Goal: Book appointment/travel/reservation

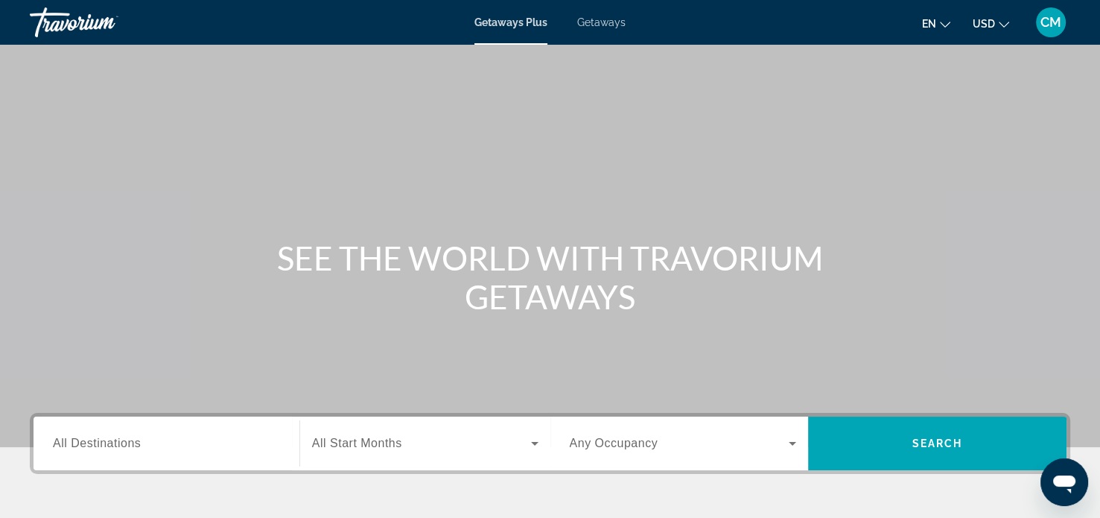
click at [599, 20] on span "Getaways" at bounding box center [601, 22] width 48 height 12
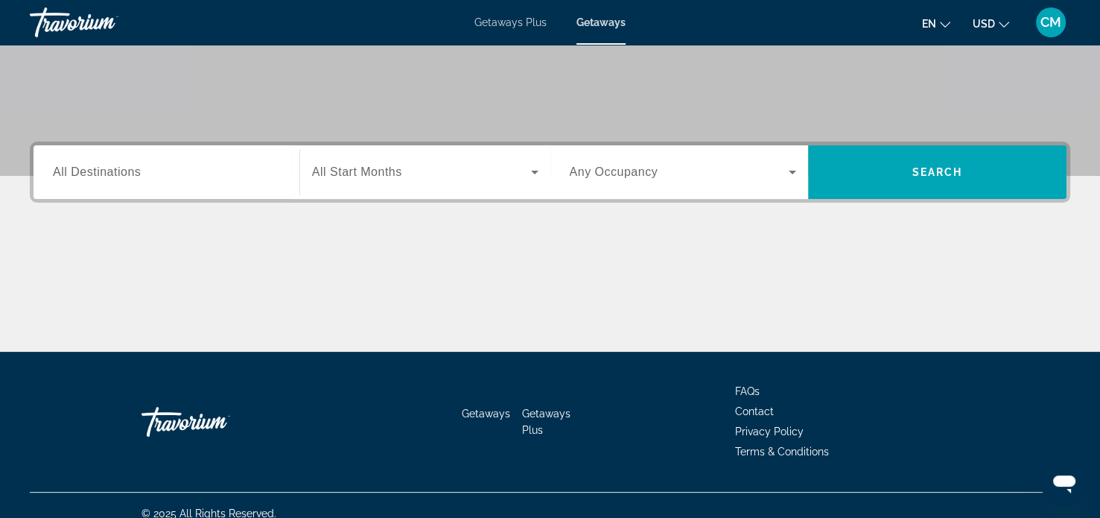
scroll to position [287, 0]
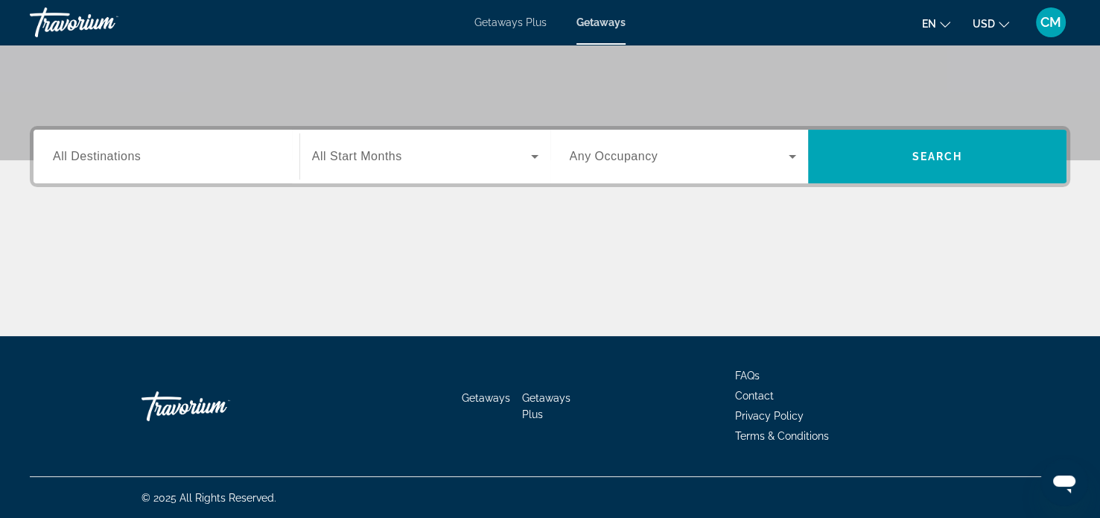
click at [241, 145] on div "Search widget" at bounding box center [166, 157] width 227 height 42
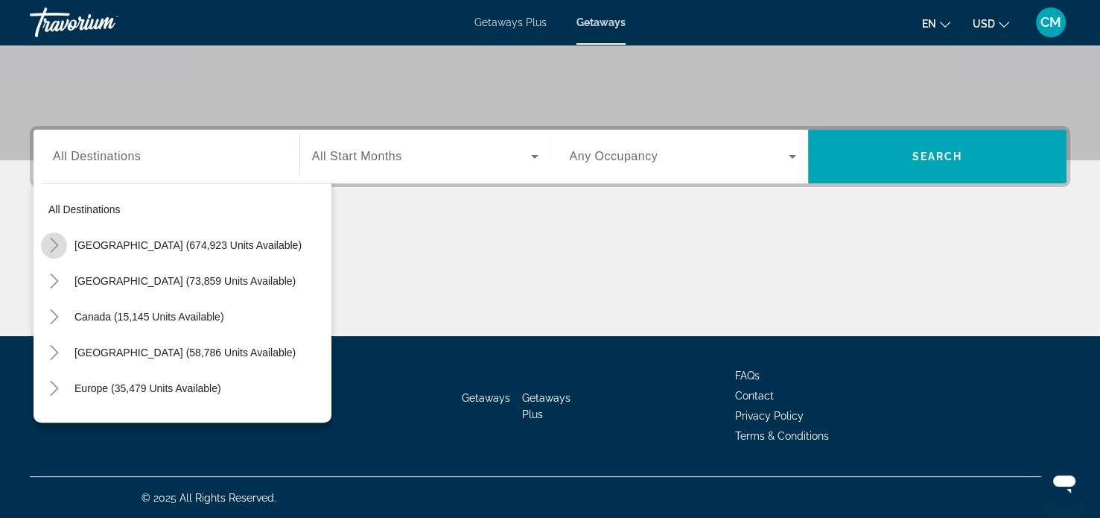
click at [59, 242] on icon "Toggle United States (674,923 units available)" at bounding box center [54, 245] width 15 height 15
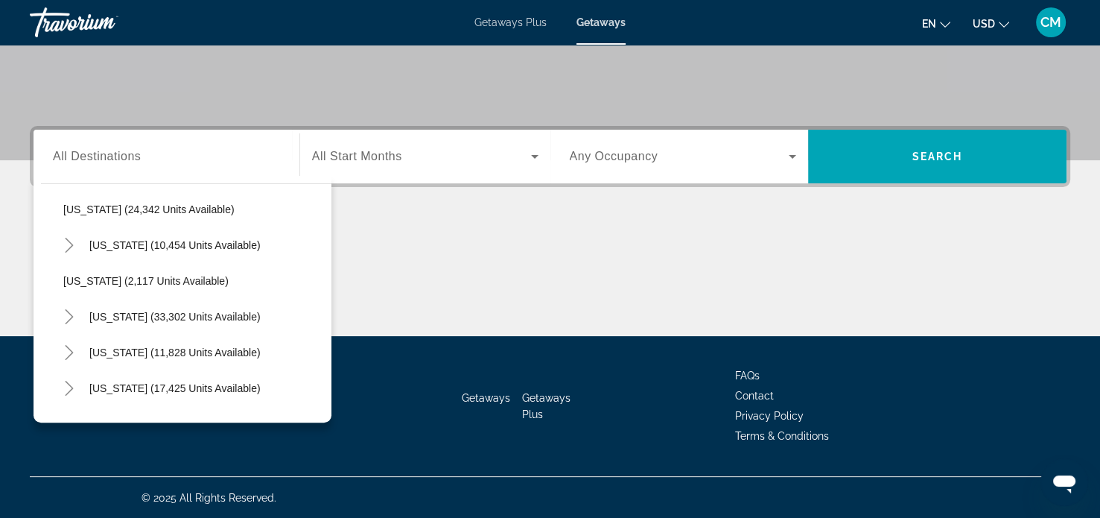
scroll to position [1255, 0]
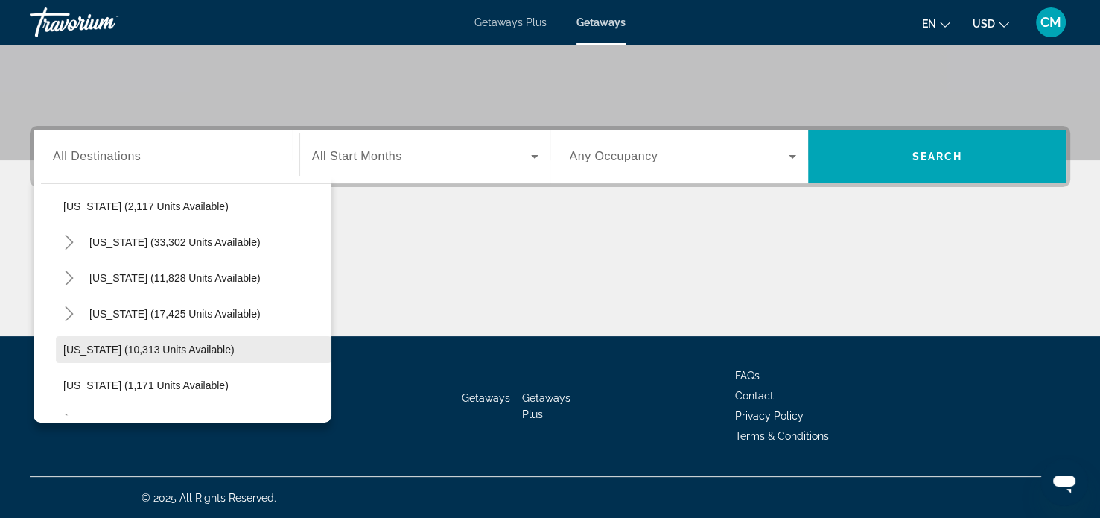
click at [144, 352] on span "[US_STATE] (10,313 units available)" at bounding box center [148, 349] width 171 height 12
type input "**********"
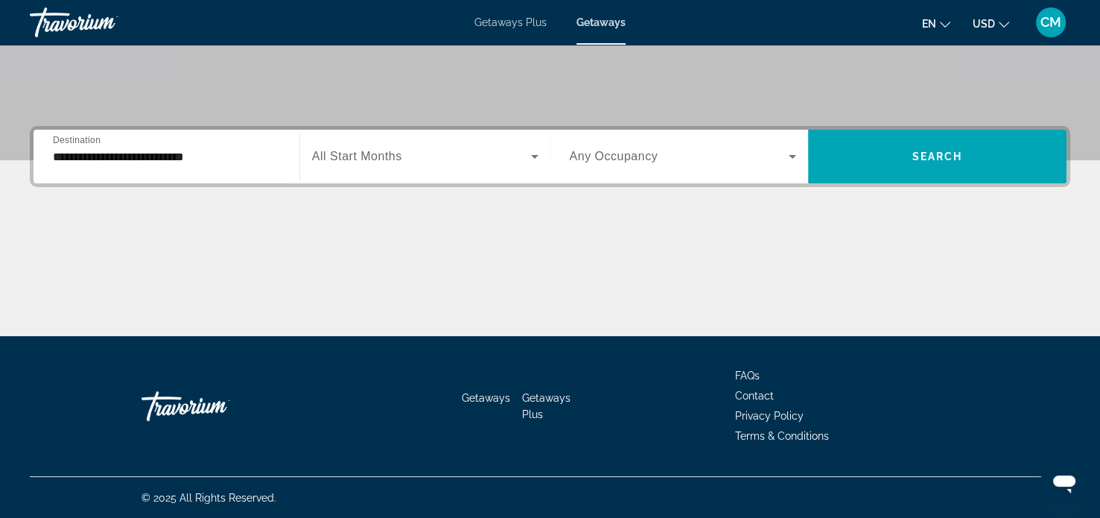
click at [478, 136] on div "Search widget" at bounding box center [425, 157] width 227 height 42
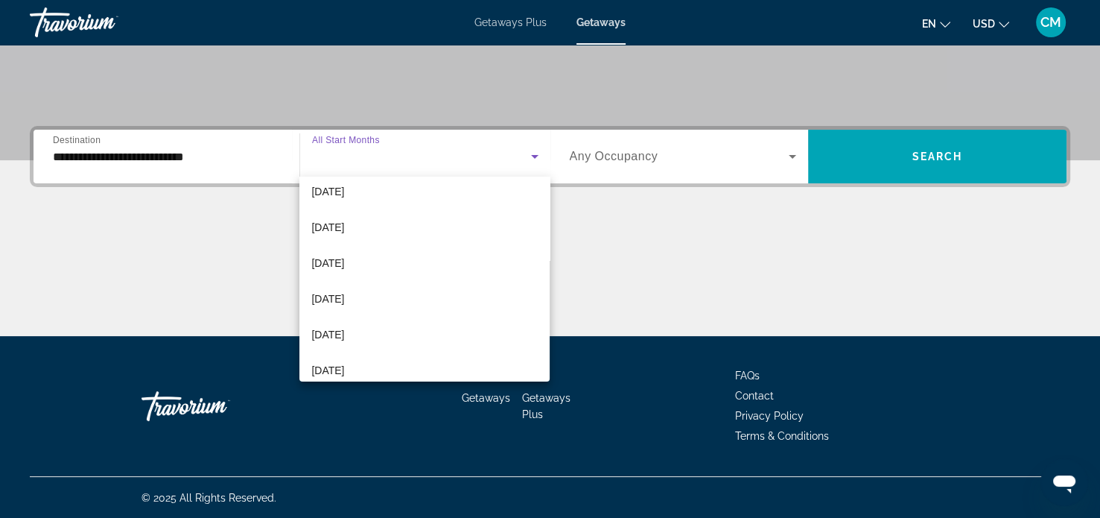
scroll to position [307, 0]
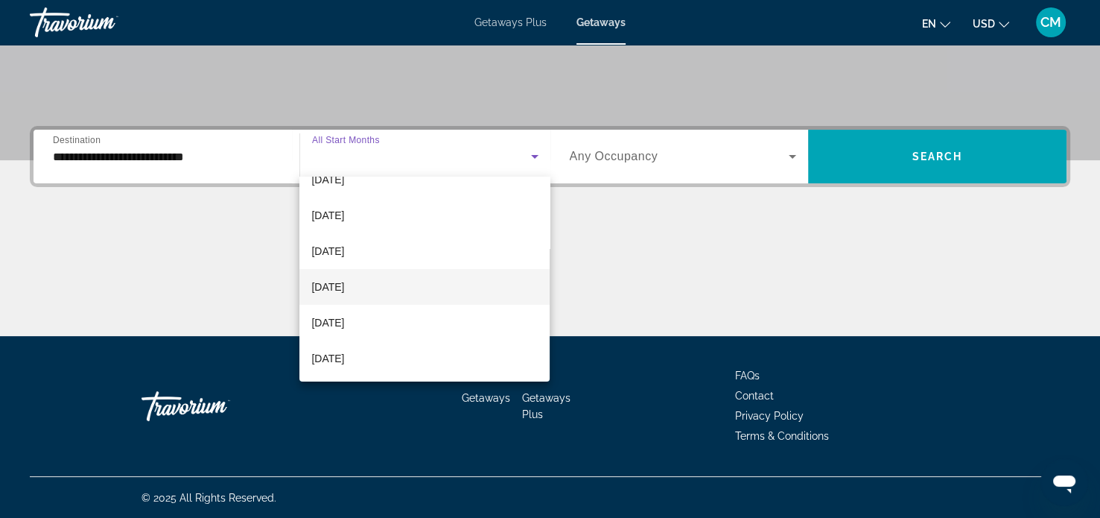
click at [367, 278] on mat-option "[DATE]" at bounding box center [425, 287] width 250 height 36
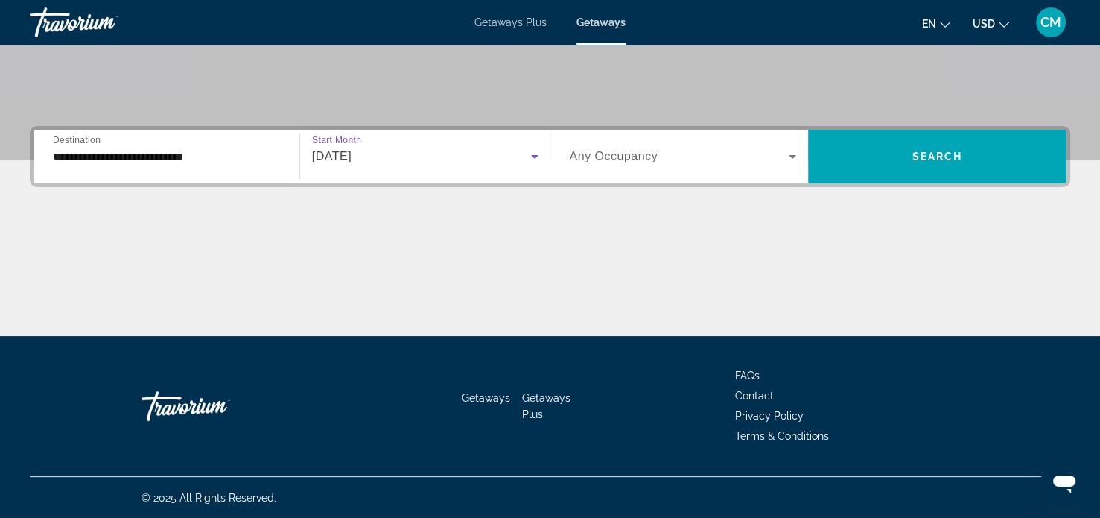
click at [790, 158] on icon "Search widget" at bounding box center [793, 157] width 18 height 18
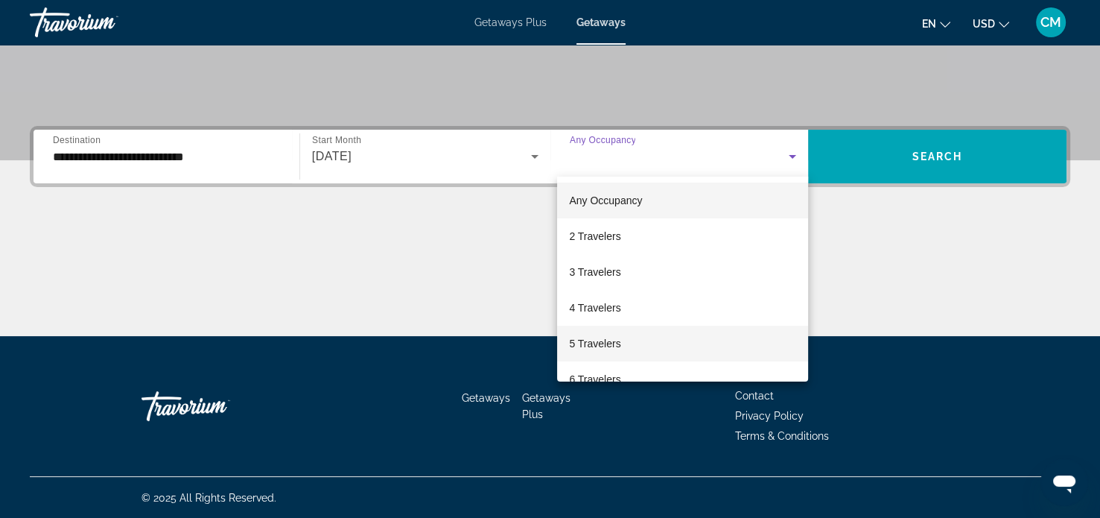
click at [643, 342] on mat-option "5 Travelers" at bounding box center [682, 344] width 251 height 36
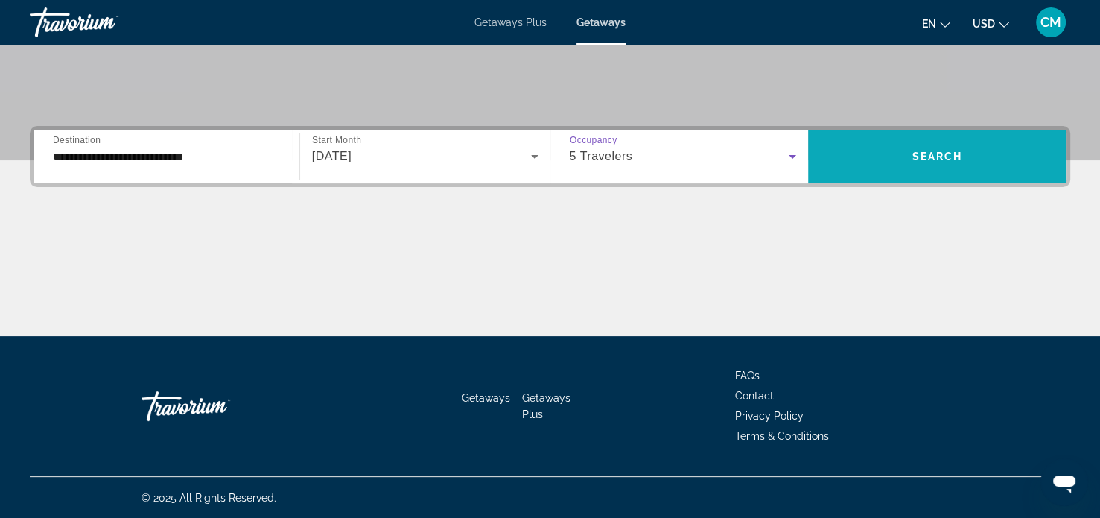
click at [957, 153] on span "Search" at bounding box center [938, 157] width 51 height 12
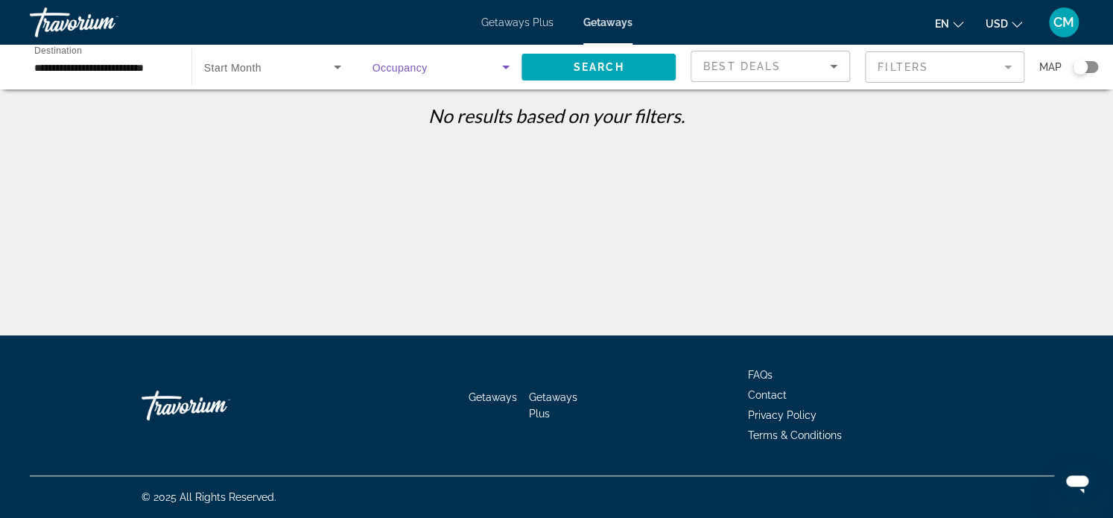
click at [491, 71] on span "Search widget" at bounding box center [438, 67] width 130 height 18
click at [280, 166] on div at bounding box center [556, 259] width 1113 height 518
click at [298, 63] on span "Search widget" at bounding box center [269, 67] width 130 height 18
click at [847, 178] on div at bounding box center [556, 259] width 1113 height 518
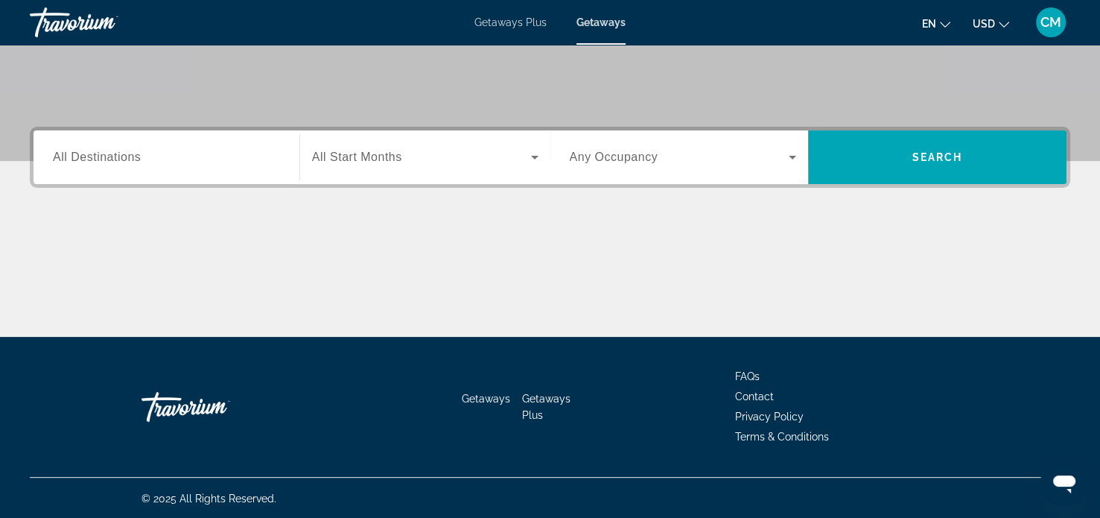
scroll to position [287, 0]
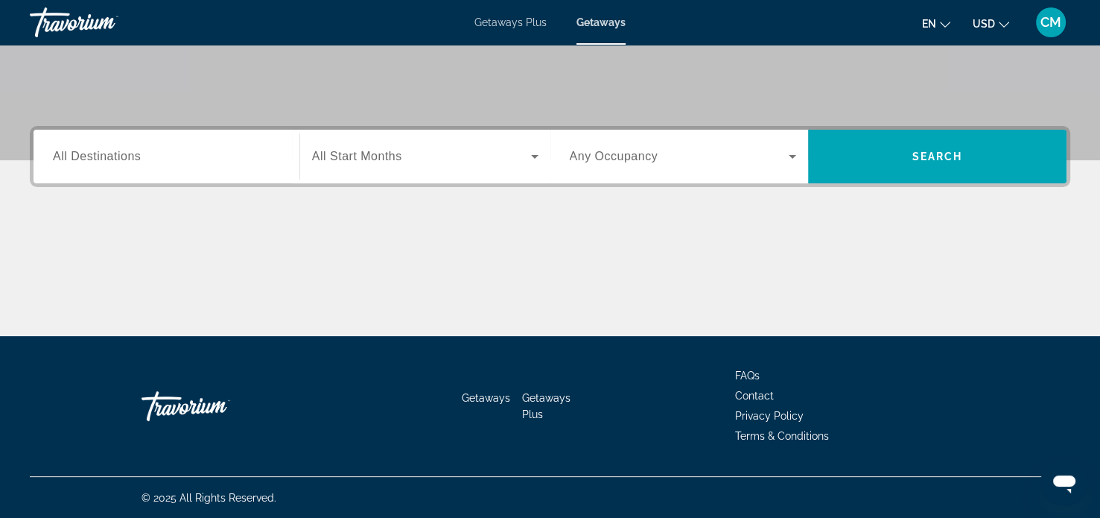
click at [181, 168] on div "Search widget" at bounding box center [166, 157] width 227 height 42
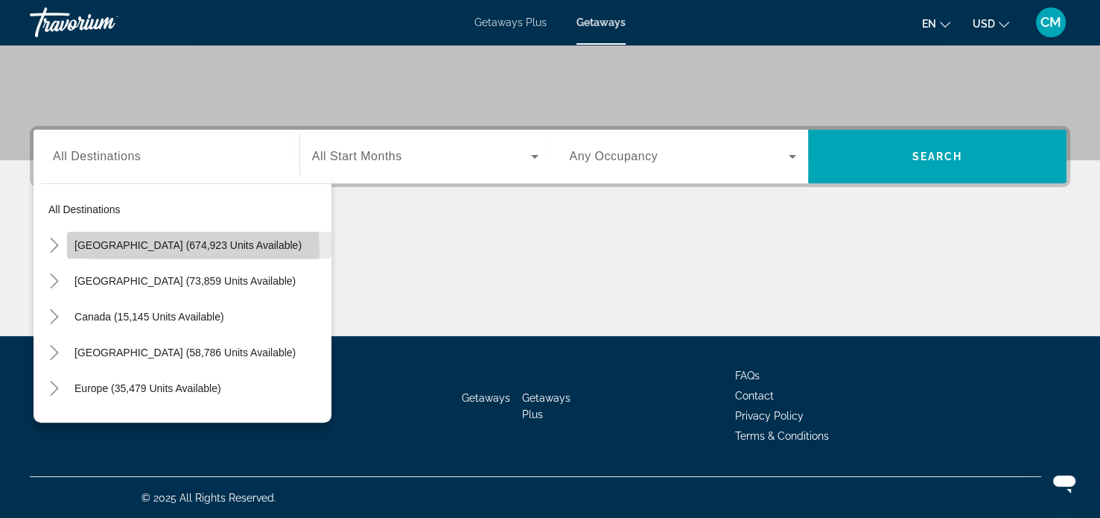
click at [109, 250] on span "Search widget" at bounding box center [199, 245] width 265 height 36
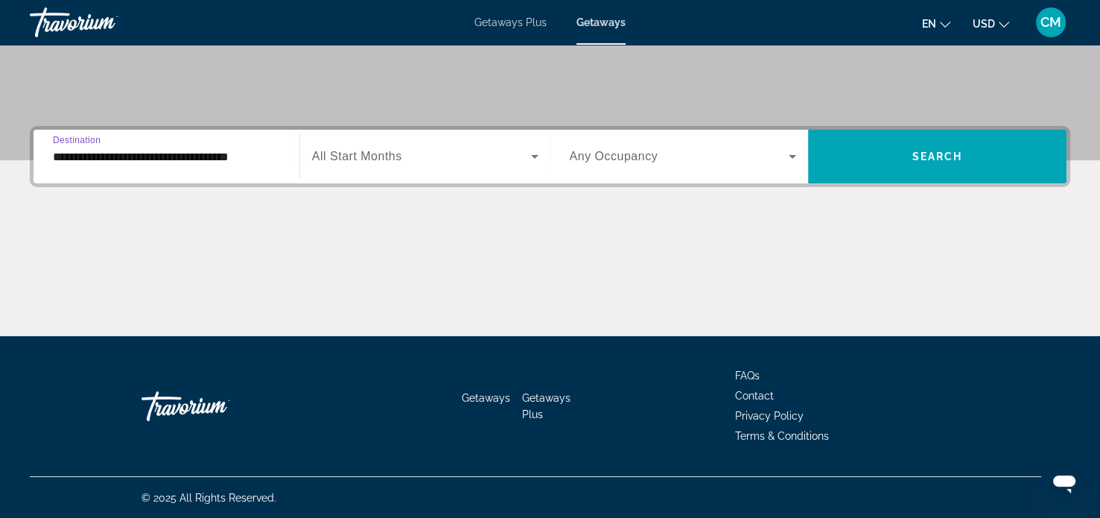
click at [148, 158] on input "**********" at bounding box center [166, 157] width 227 height 18
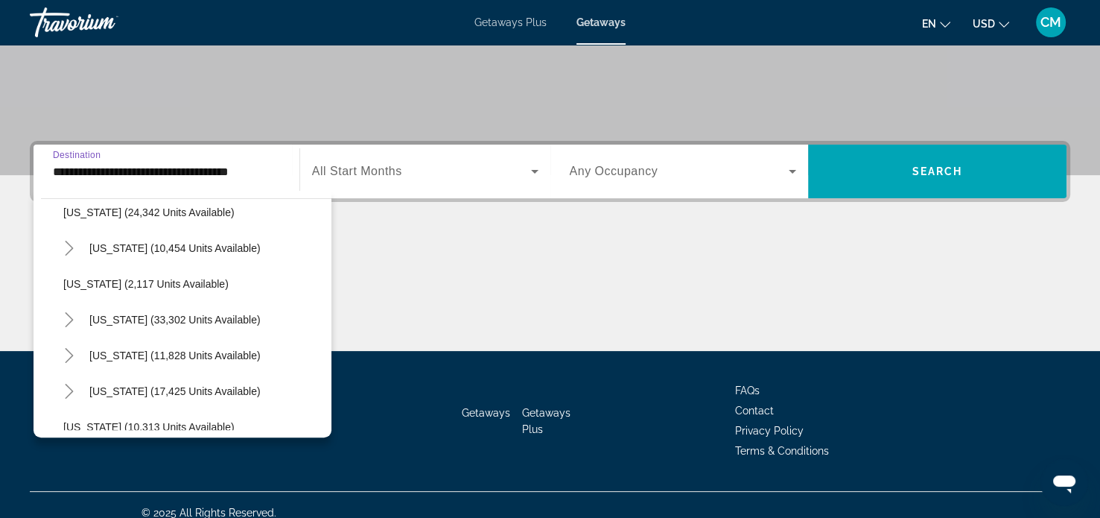
scroll to position [1267, 0]
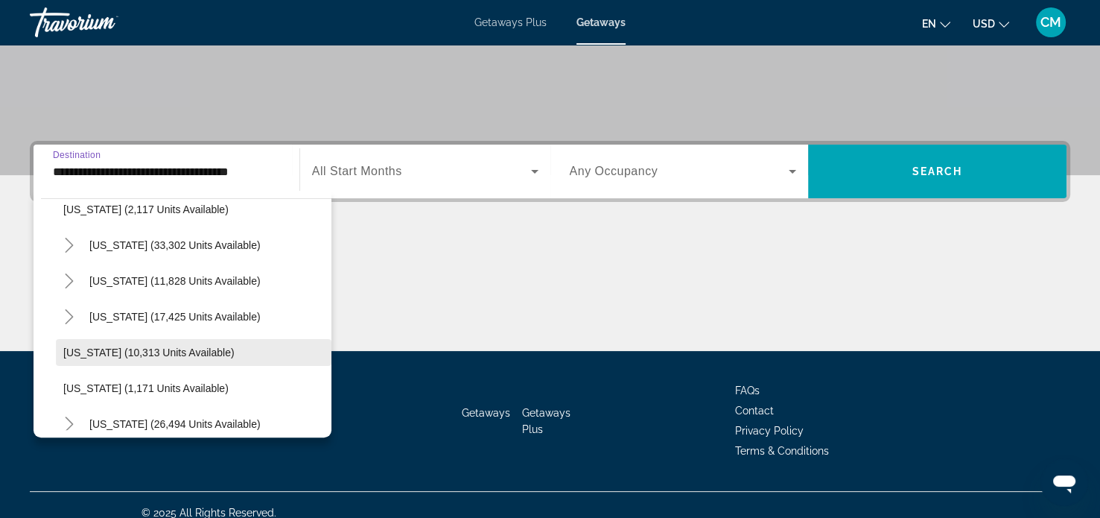
click at [142, 358] on span "Search widget" at bounding box center [194, 353] width 276 height 36
type input "**********"
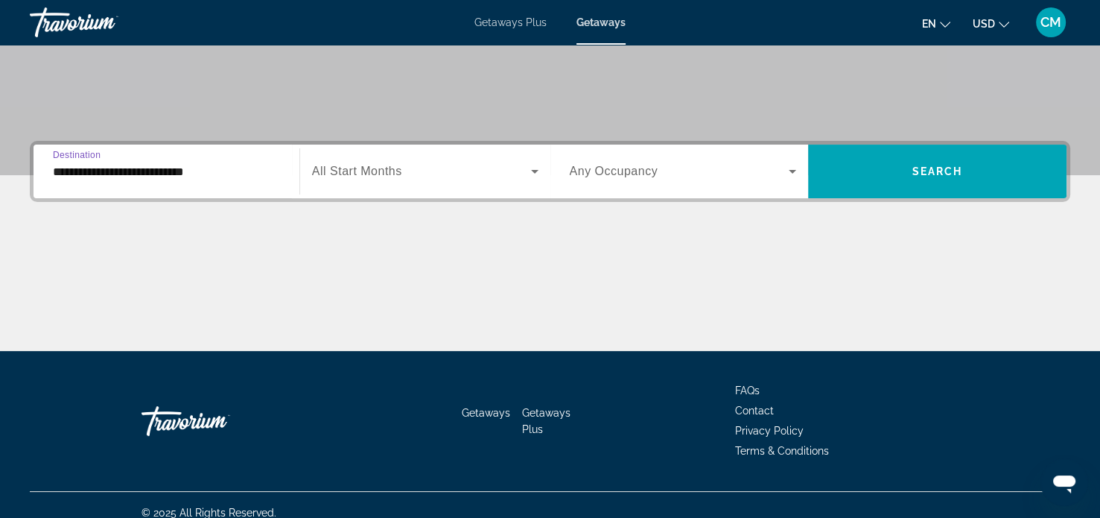
scroll to position [287, 0]
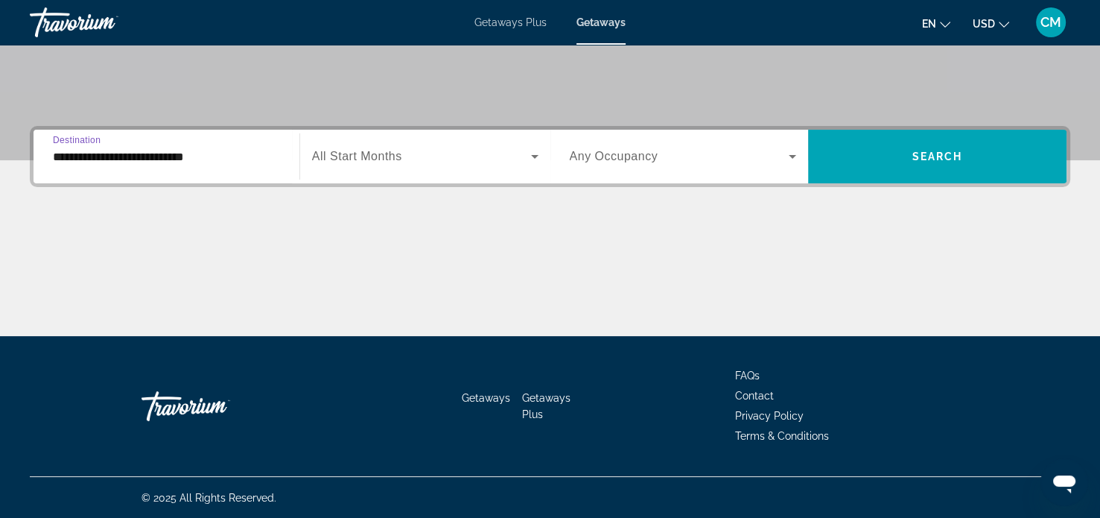
click at [436, 145] on div "Search widget" at bounding box center [425, 157] width 227 height 42
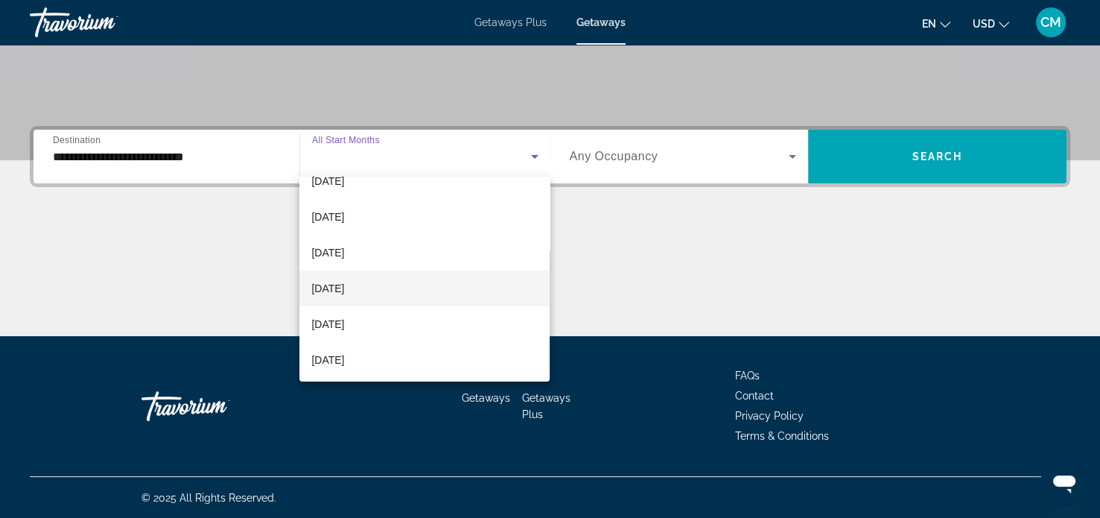
scroll to position [307, 0]
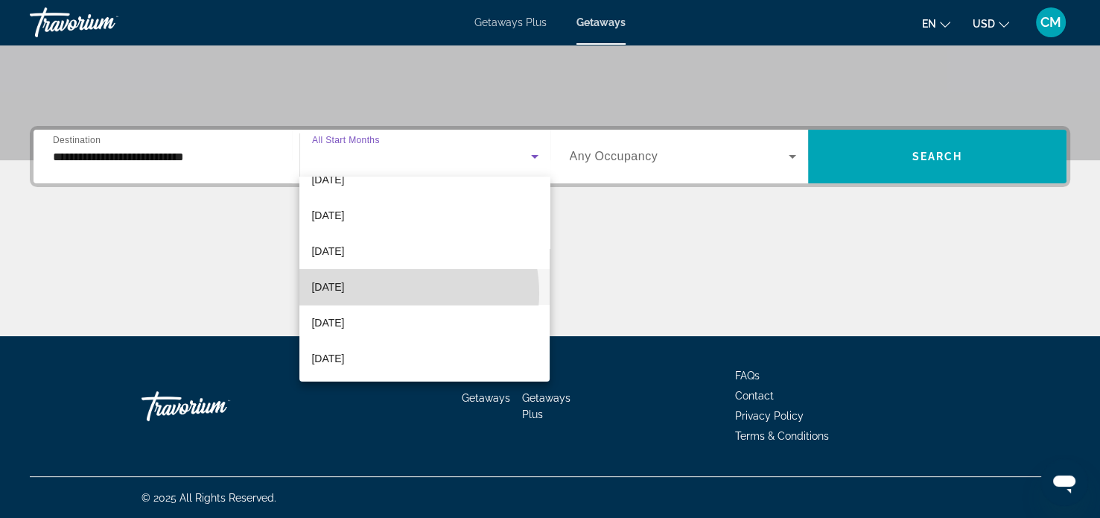
click at [394, 292] on mat-option "[DATE]" at bounding box center [425, 287] width 250 height 36
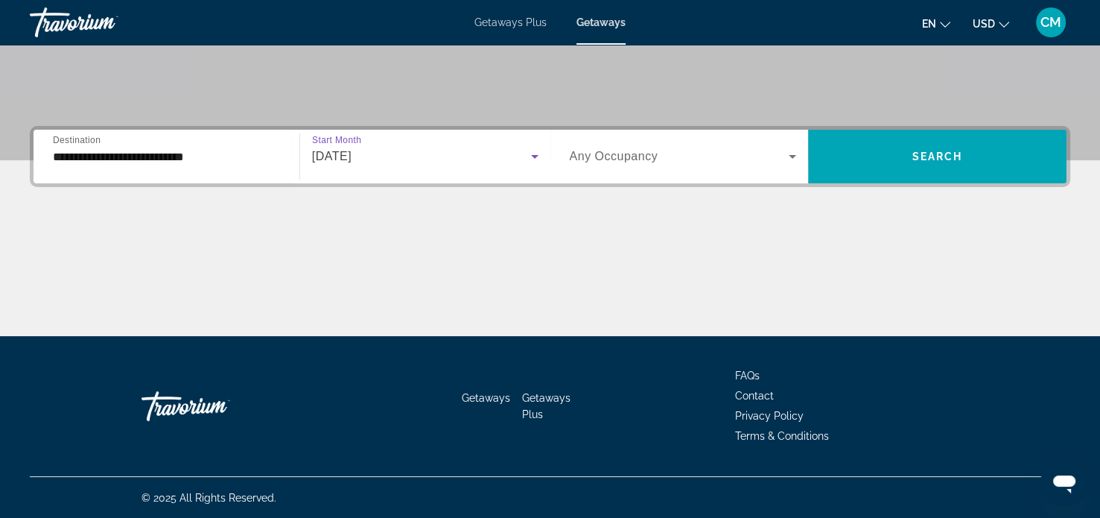
click at [608, 154] on span "Any Occupancy" at bounding box center [614, 156] width 89 height 13
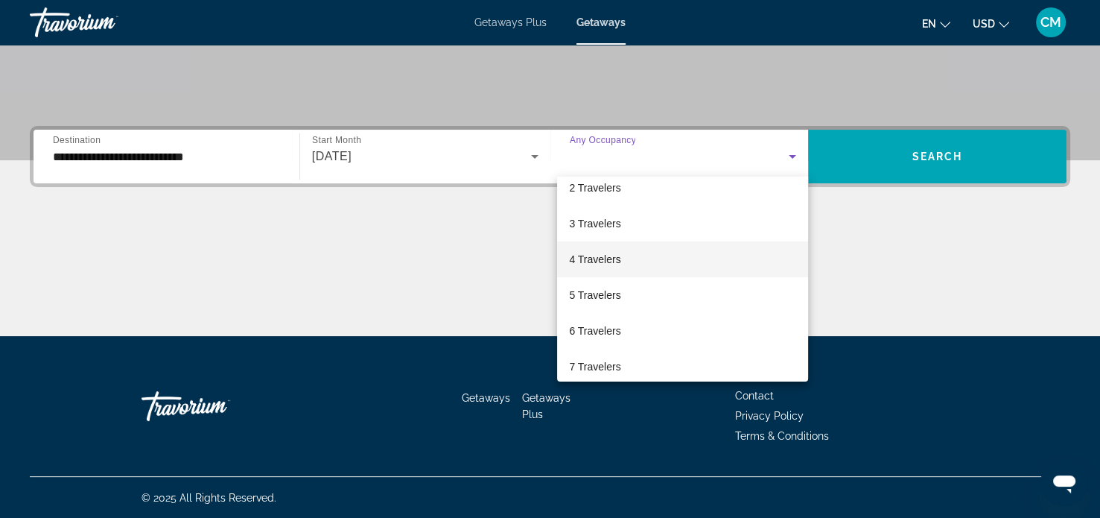
scroll to position [75, 0]
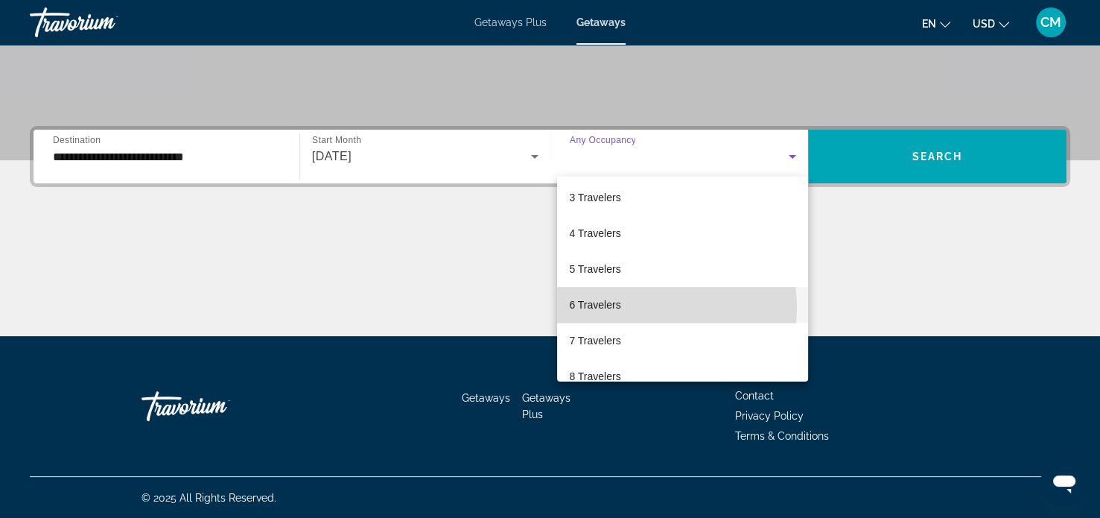
click at [642, 308] on mat-option "6 Travelers" at bounding box center [682, 305] width 251 height 36
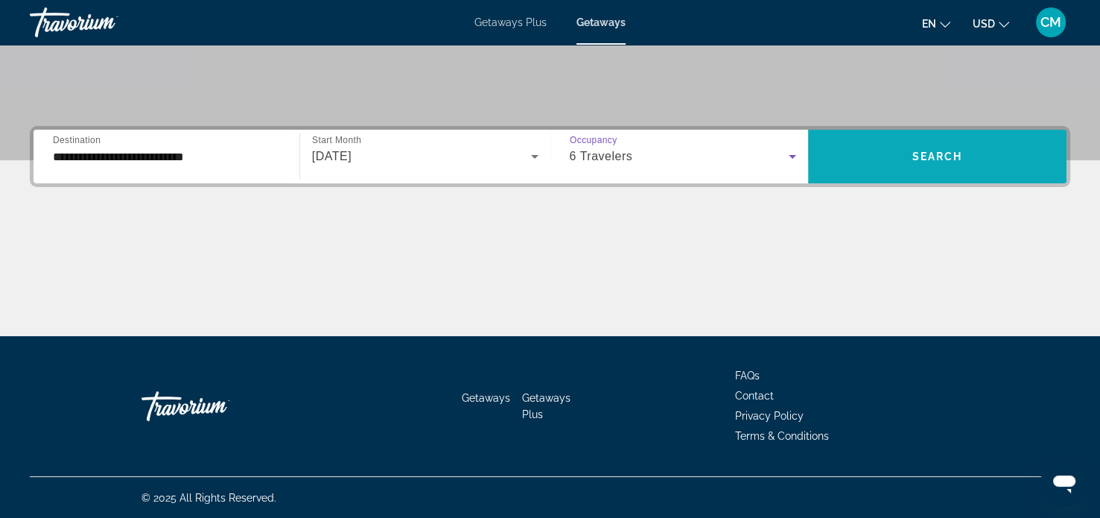
click at [878, 145] on span "Search widget" at bounding box center [937, 157] width 259 height 36
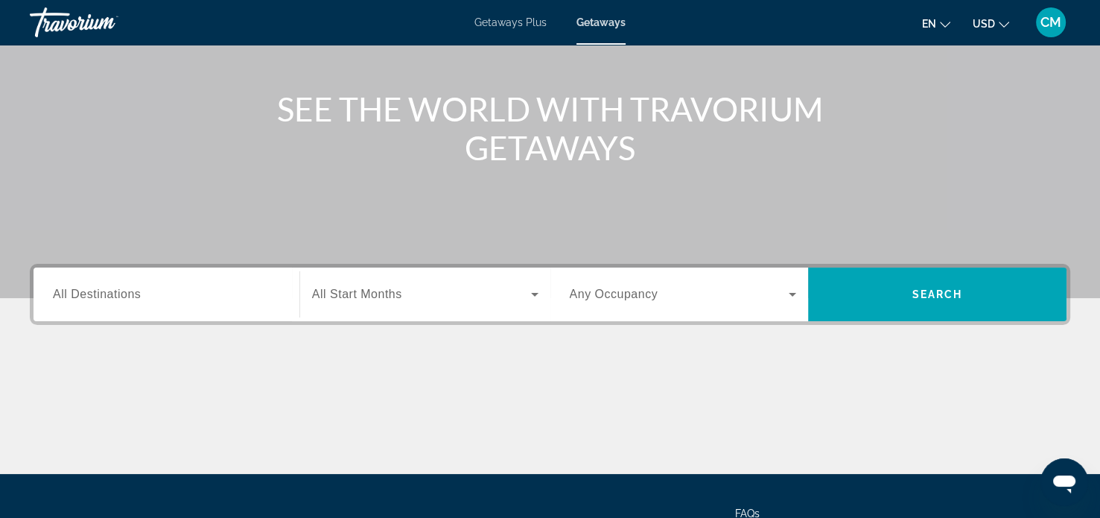
click at [153, 295] on input "Destination All Destinations" at bounding box center [166, 295] width 227 height 18
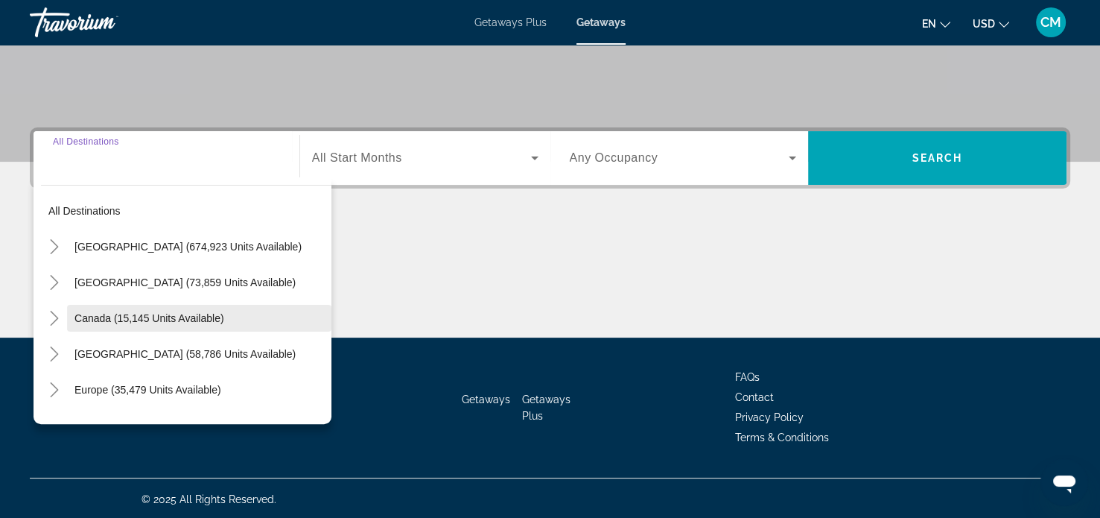
scroll to position [287, 0]
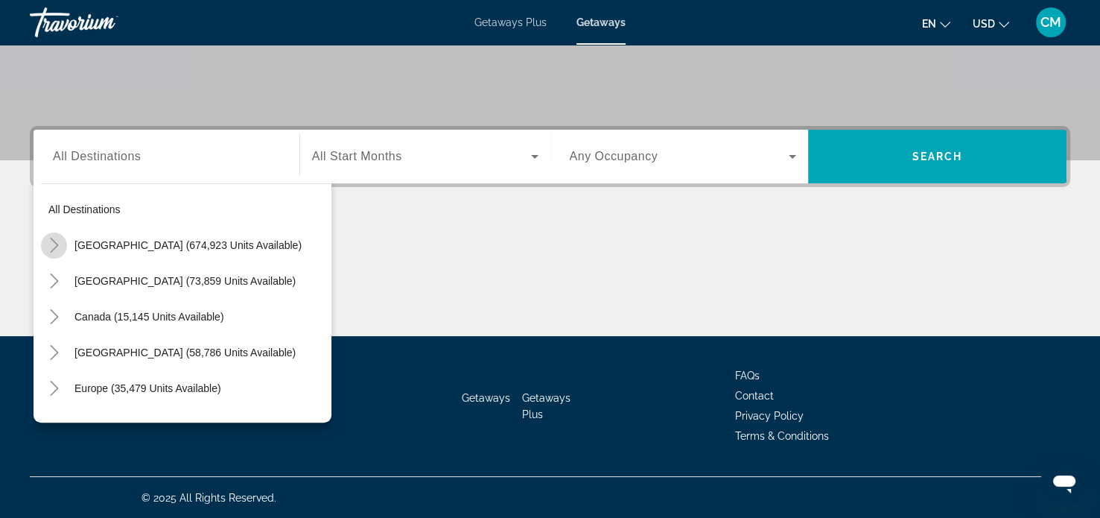
click at [54, 244] on icon "Toggle United States (674,923 units available)" at bounding box center [54, 245] width 15 height 15
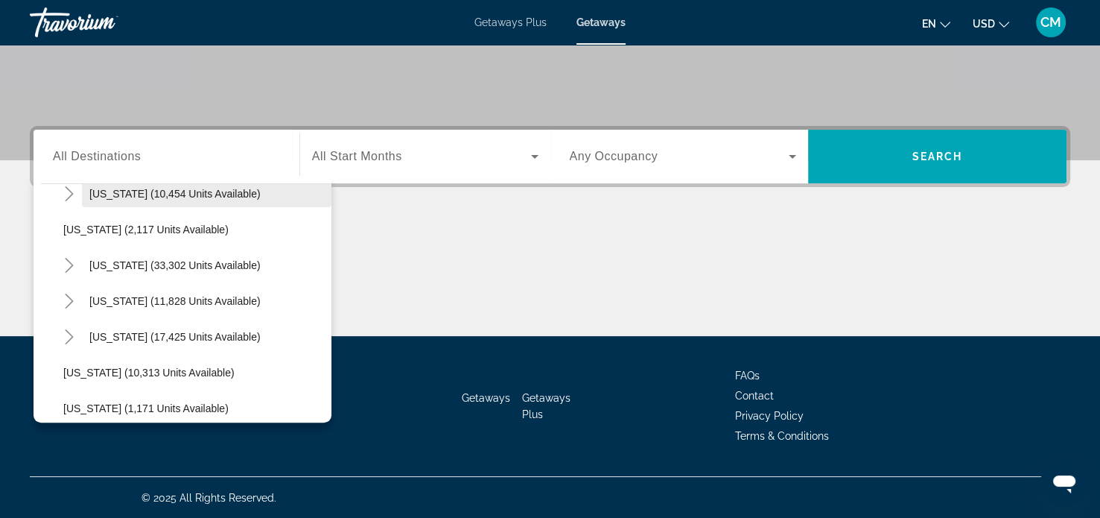
scroll to position [1235, 0]
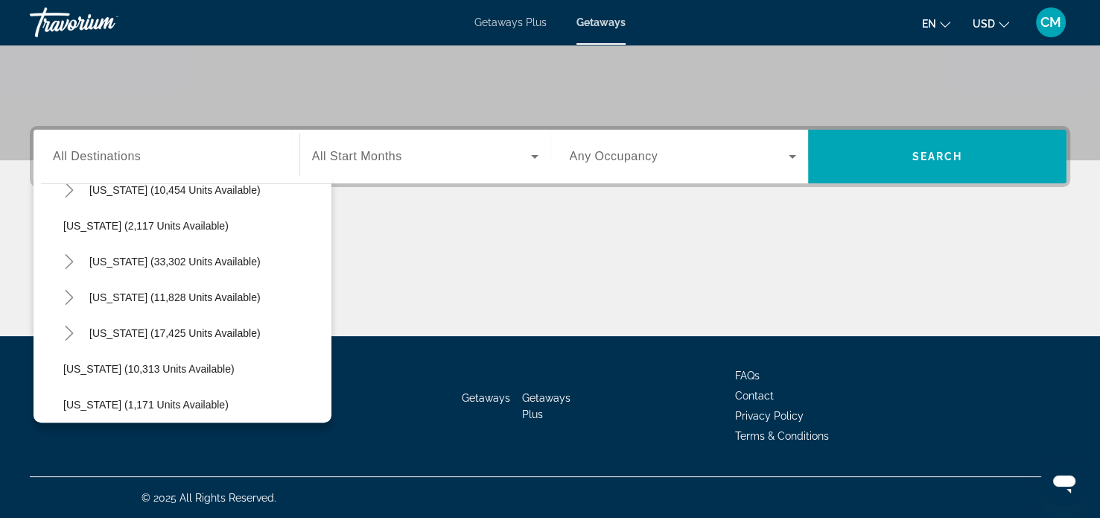
click at [100, 360] on button "[US_STATE] (10,313 units available)" at bounding box center [194, 368] width 276 height 27
type input "**********"
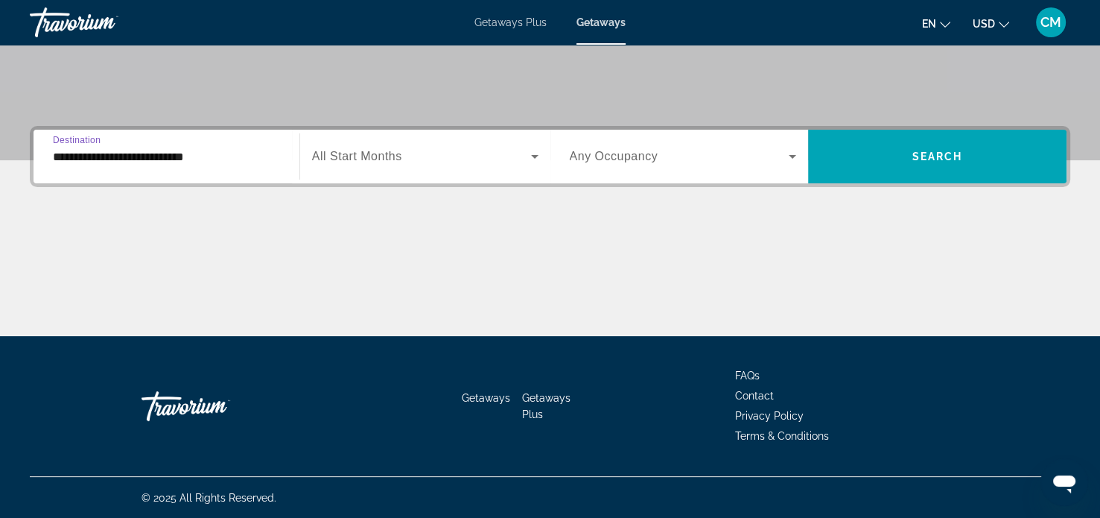
click at [455, 148] on span "Search widget" at bounding box center [421, 157] width 219 height 18
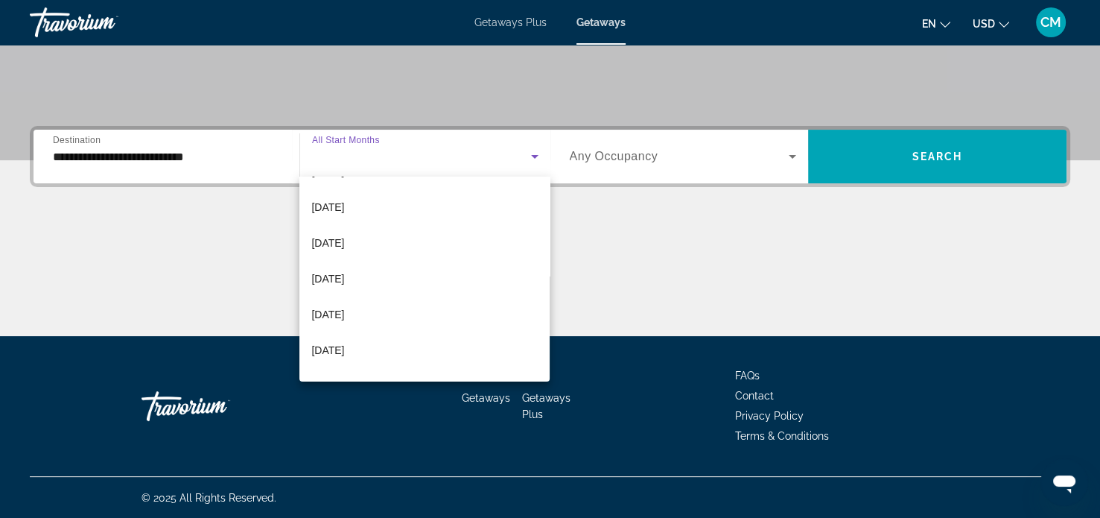
scroll to position [298, 0]
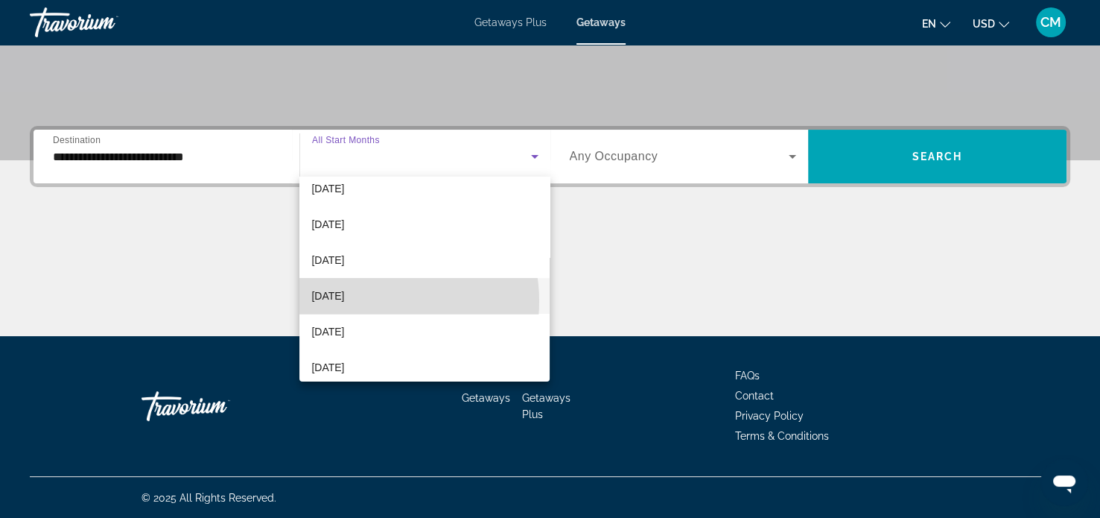
click at [373, 301] on mat-option "[DATE]" at bounding box center [425, 296] width 250 height 36
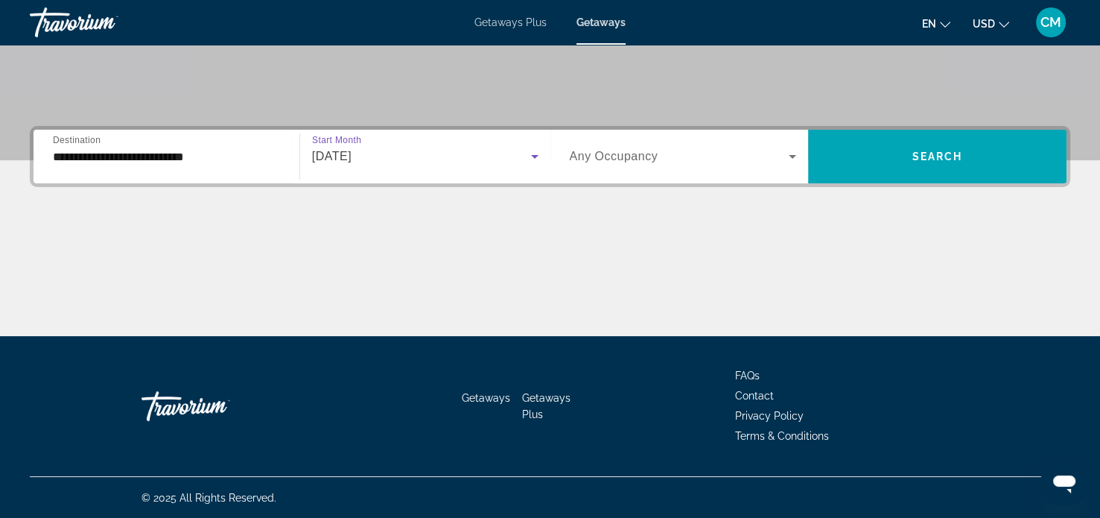
click at [706, 144] on div "Search widget" at bounding box center [683, 157] width 227 height 42
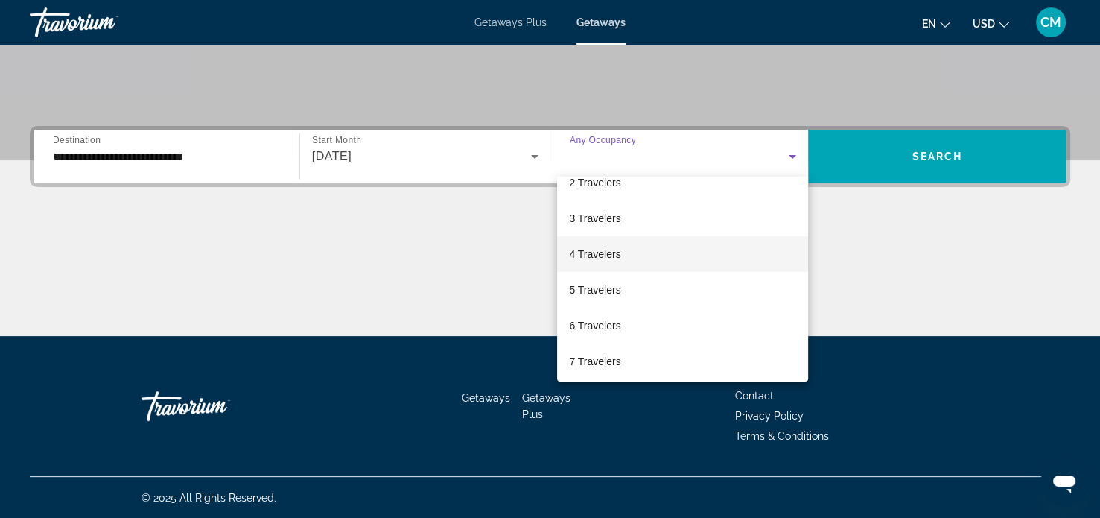
scroll to position [149, 0]
click at [626, 267] on mat-option "7 Travelers" at bounding box center [682, 266] width 251 height 36
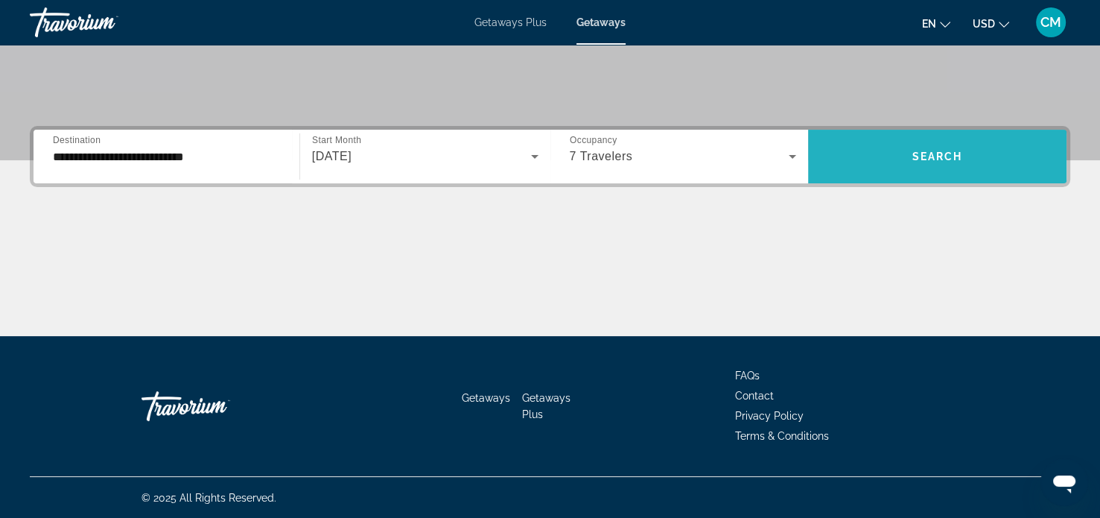
click at [896, 157] on span "Search widget" at bounding box center [937, 157] width 259 height 36
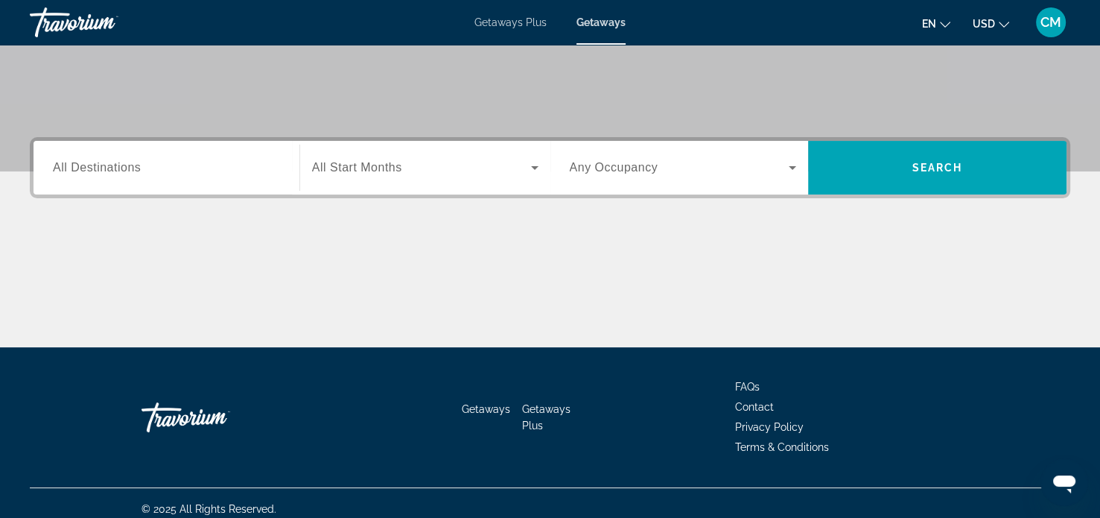
scroll to position [287, 0]
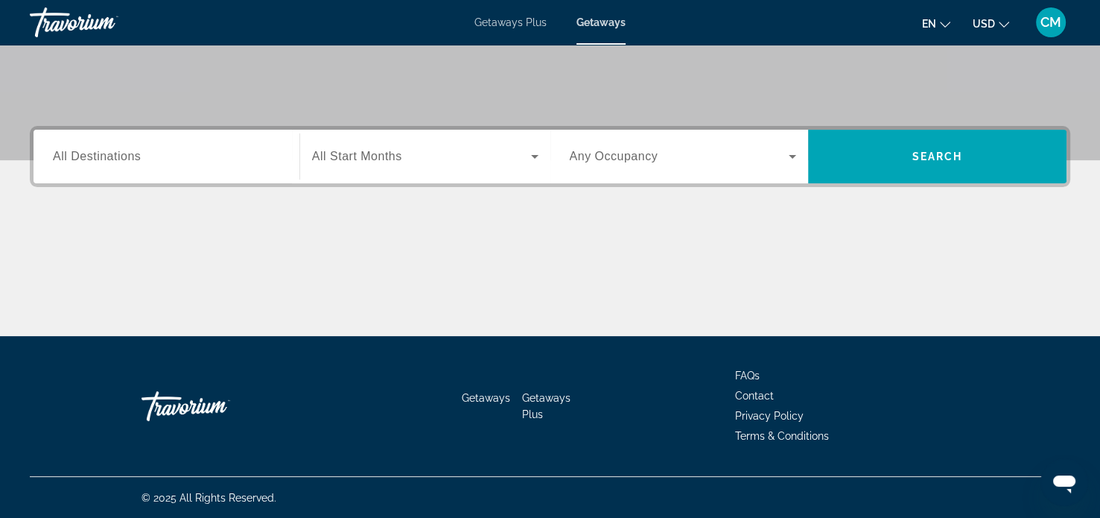
click at [163, 160] on input "Destination All Destinations" at bounding box center [166, 157] width 227 height 18
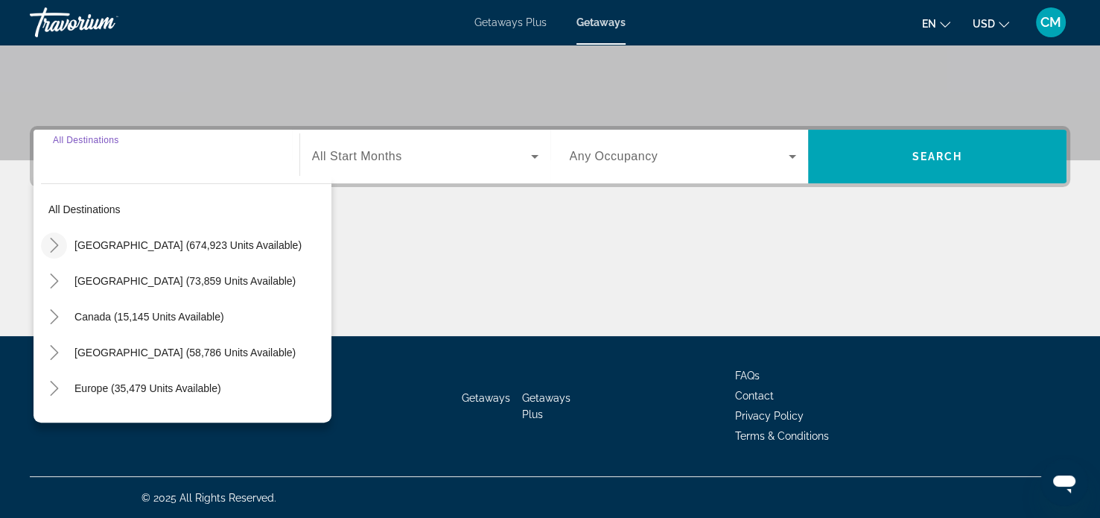
click at [60, 238] on icon "Toggle United States (674,923 units available)" at bounding box center [54, 245] width 15 height 15
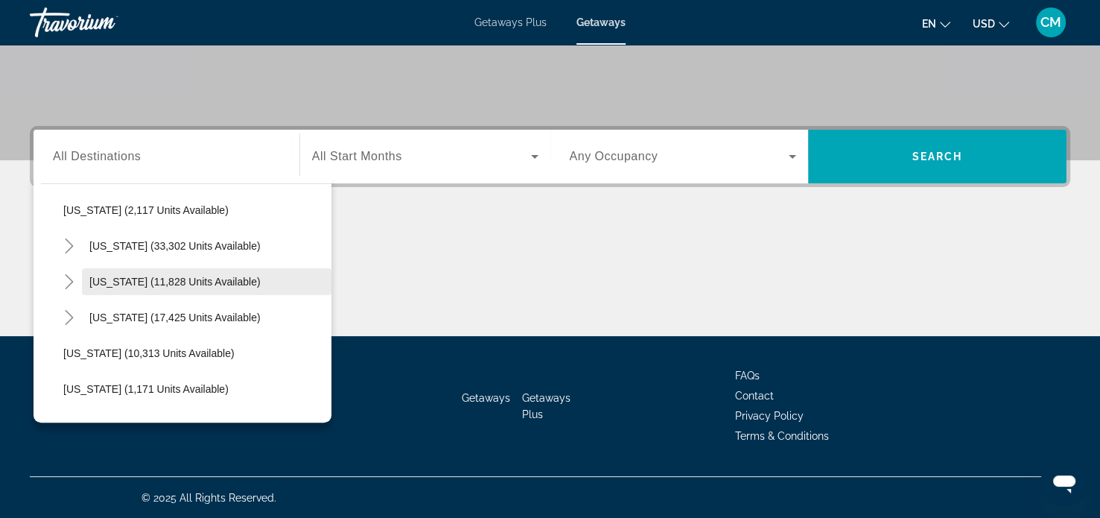
scroll to position [1267, 0]
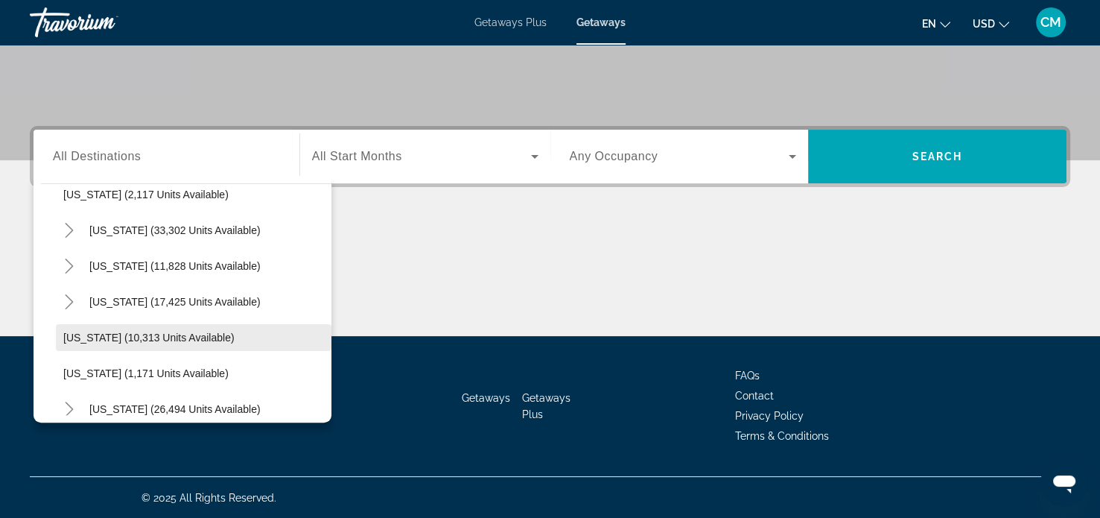
drag, startPoint x: 105, startPoint y: 341, endPoint x: 122, endPoint y: 335, distance: 18.1
click at [105, 341] on span "[US_STATE] (10,313 units available)" at bounding box center [148, 338] width 171 height 12
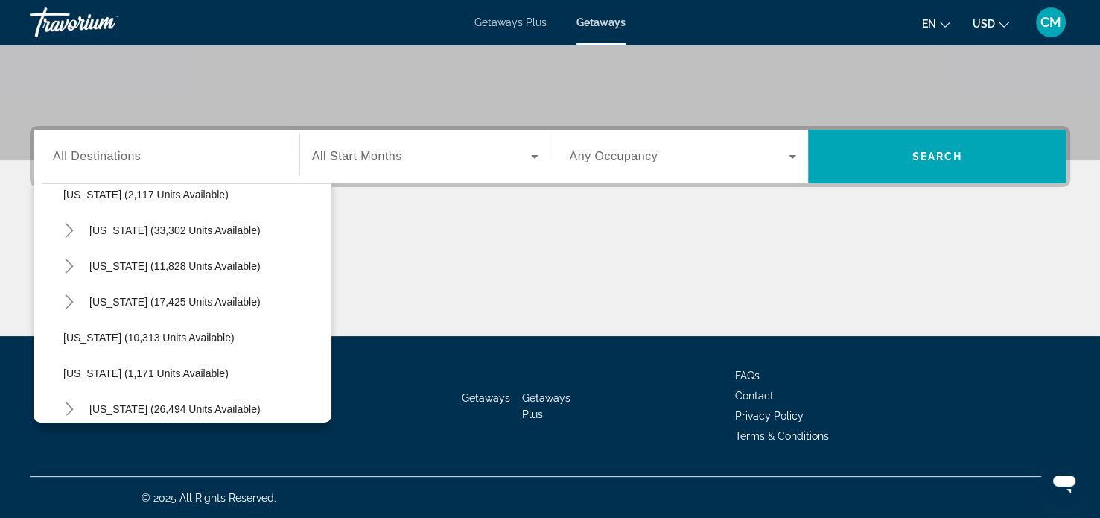
type input "**********"
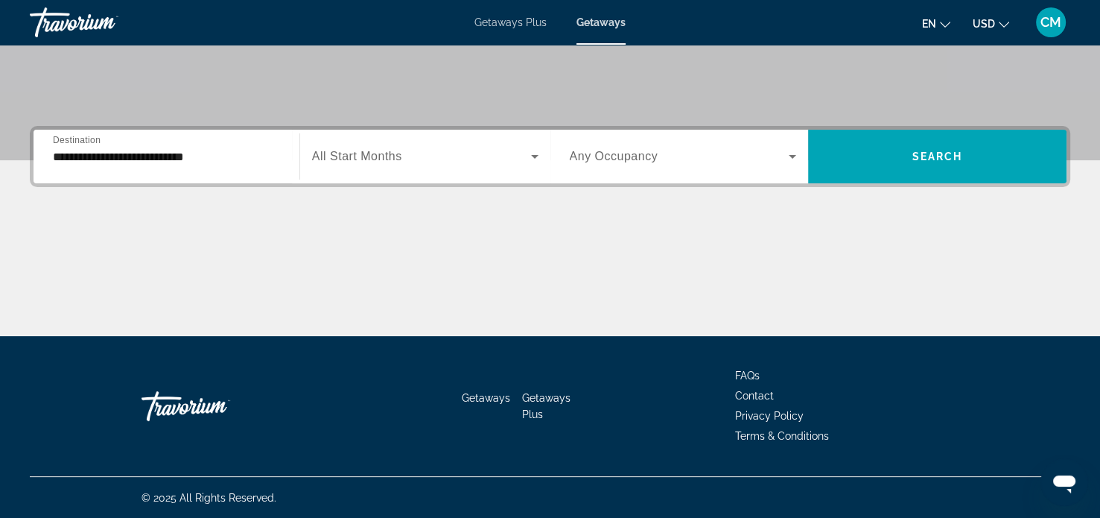
click at [387, 160] on span "All Start Months" at bounding box center [357, 156] width 90 height 13
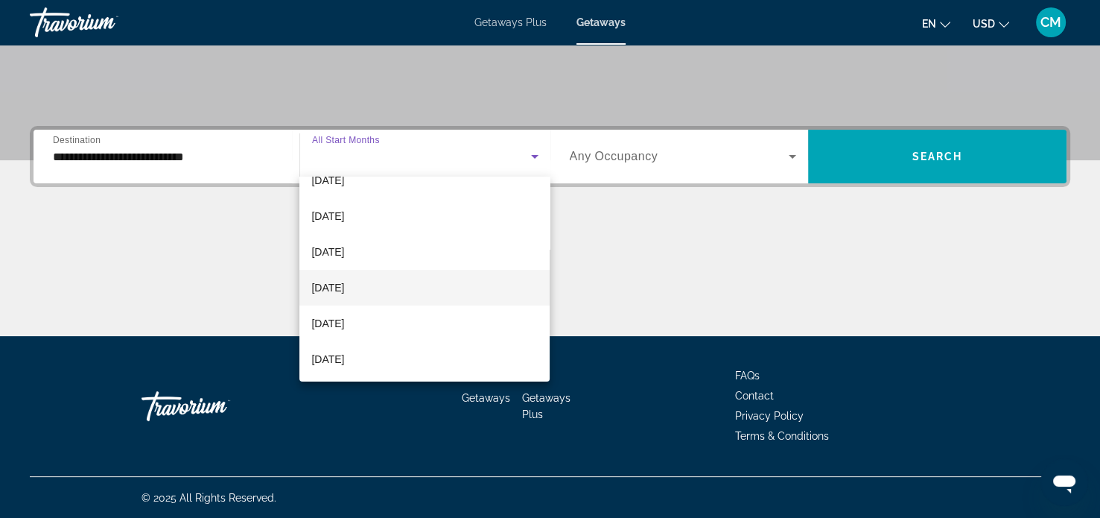
scroll to position [307, 0]
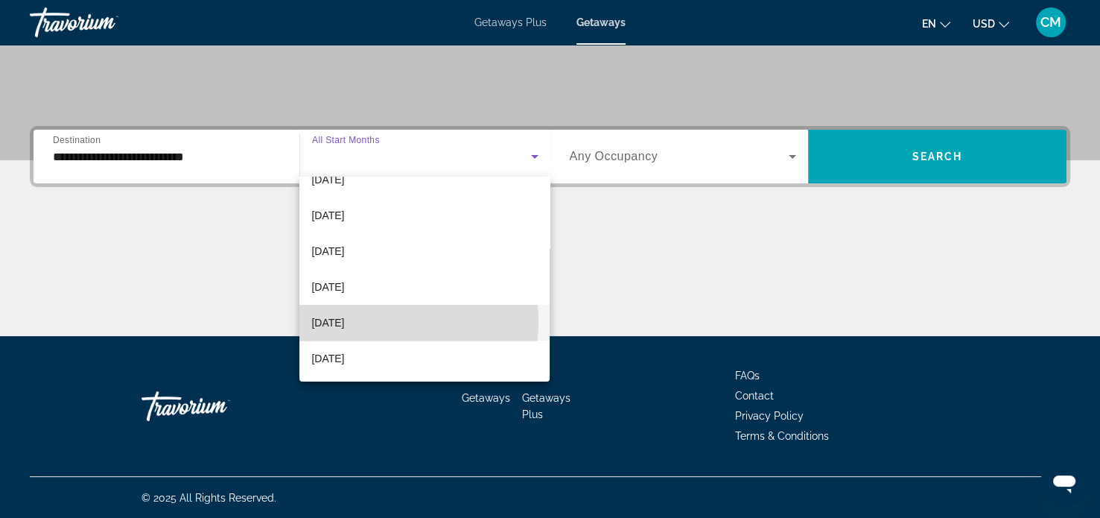
click at [344, 320] on span "[DATE]" at bounding box center [327, 323] width 33 height 18
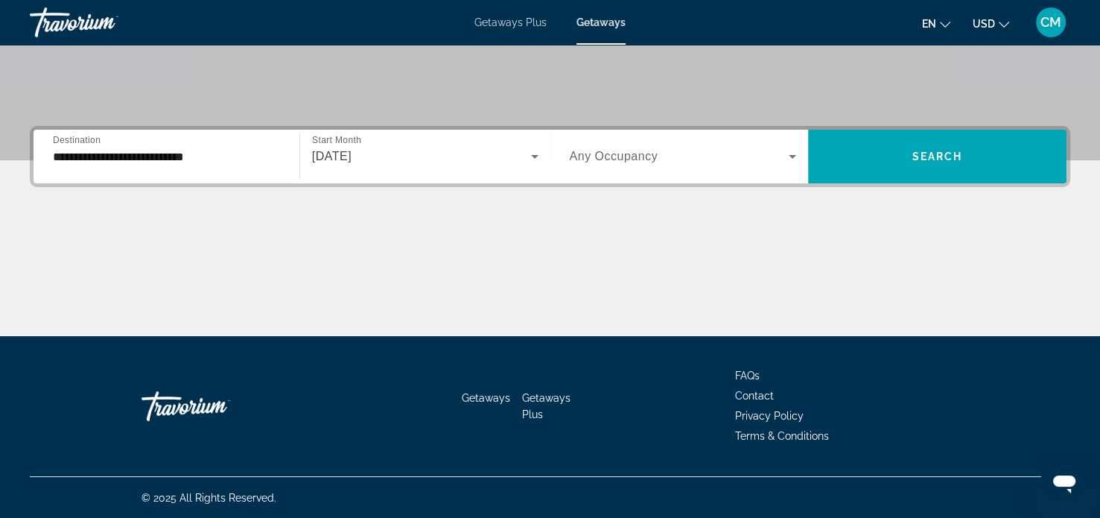
click at [648, 152] on span "Any Occupancy" at bounding box center [614, 156] width 89 height 13
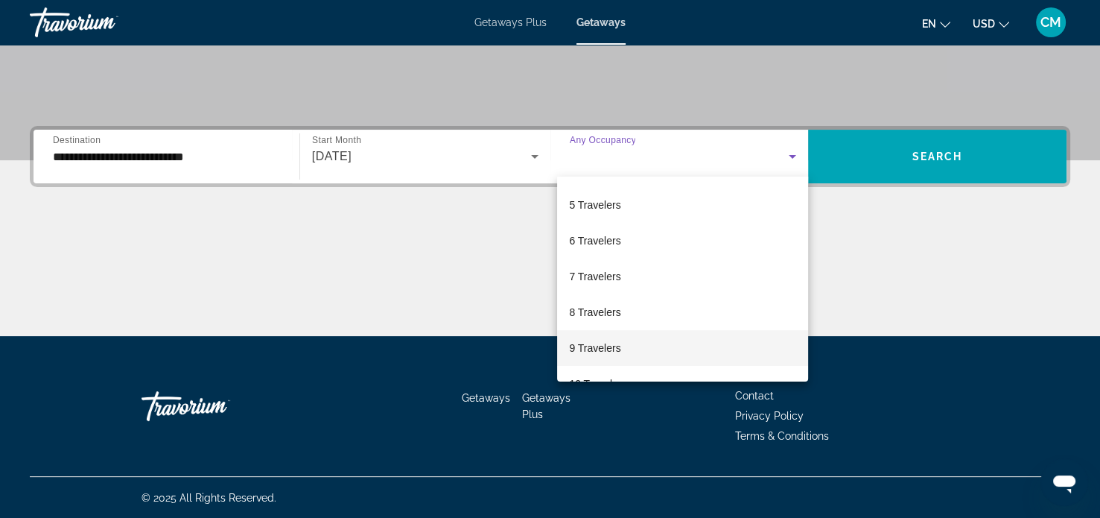
scroll to position [149, 0]
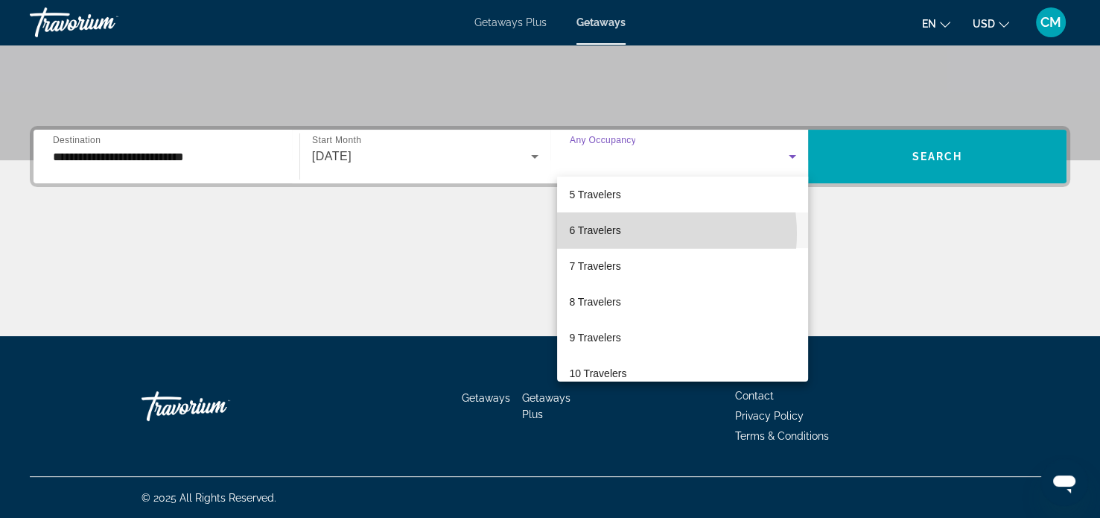
click at [630, 233] on mat-option "6 Travelers" at bounding box center [682, 230] width 251 height 36
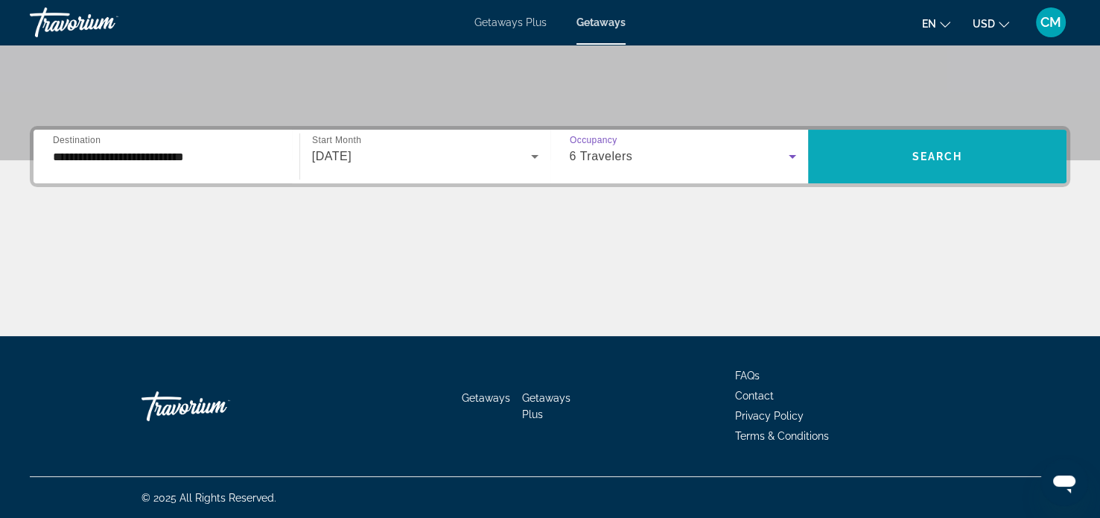
click at [935, 154] on span "Search" at bounding box center [938, 157] width 51 height 12
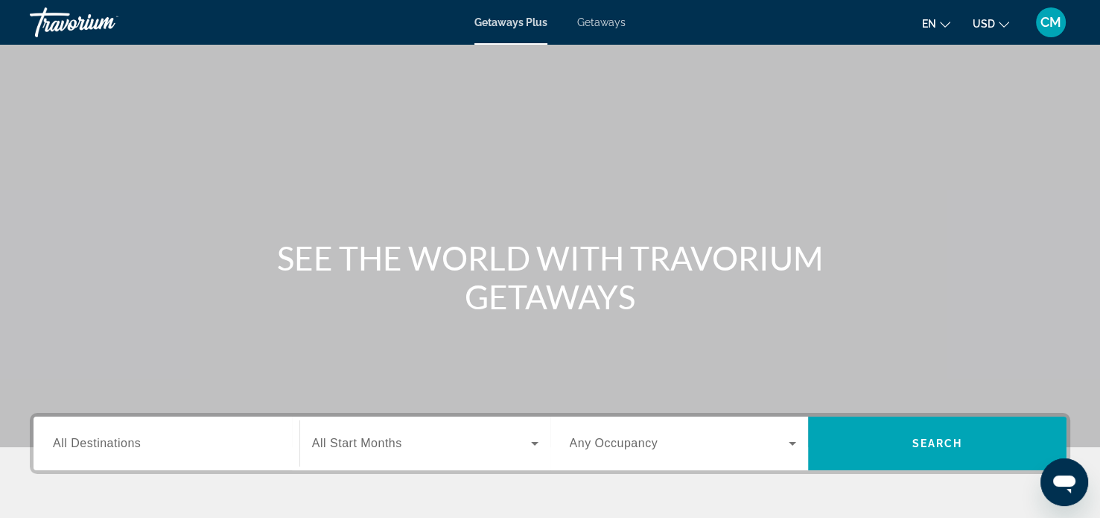
click at [614, 24] on span "Getaways" at bounding box center [601, 22] width 48 height 12
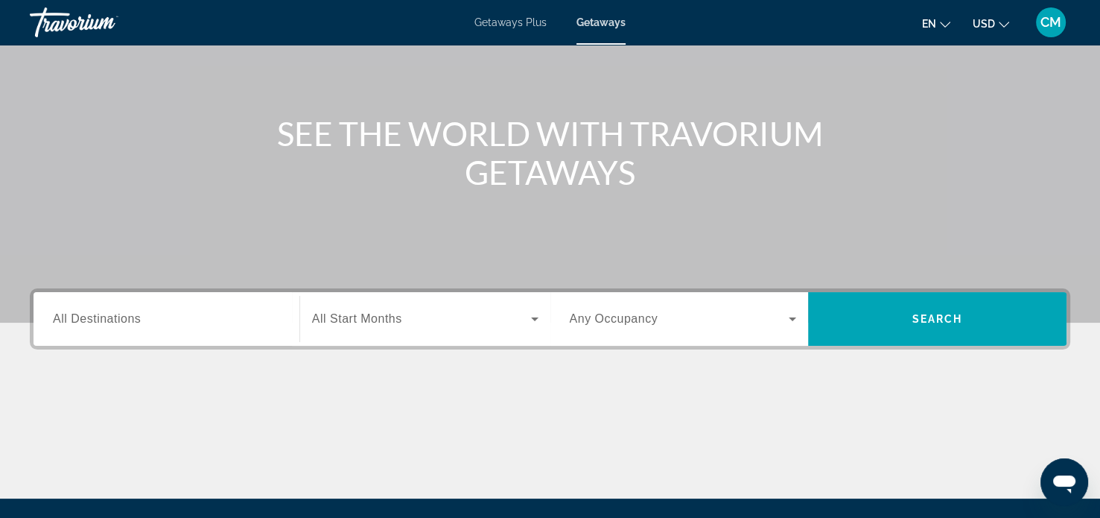
scroll to position [224, 0]
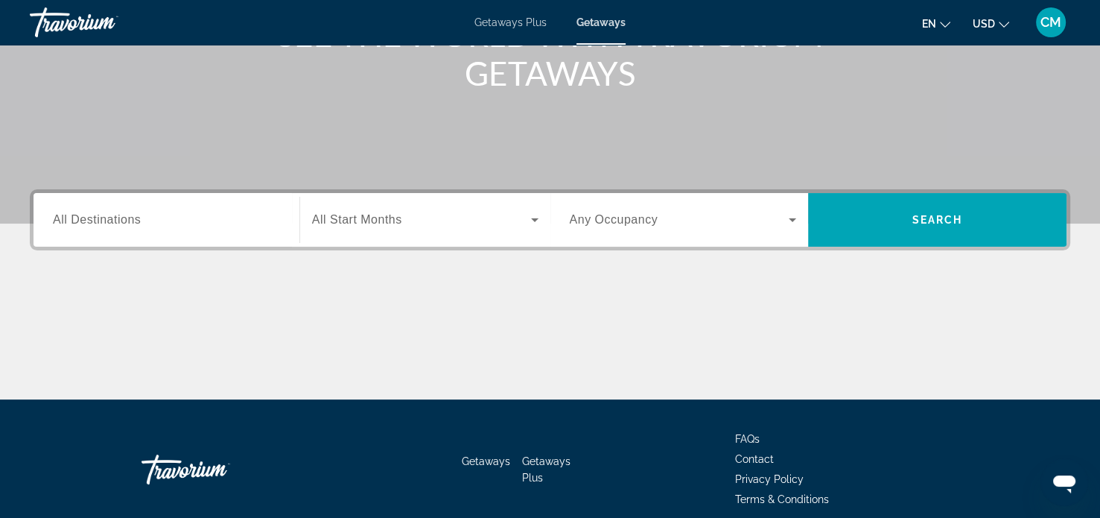
click at [208, 217] on input "Destination All Destinations" at bounding box center [166, 221] width 227 height 18
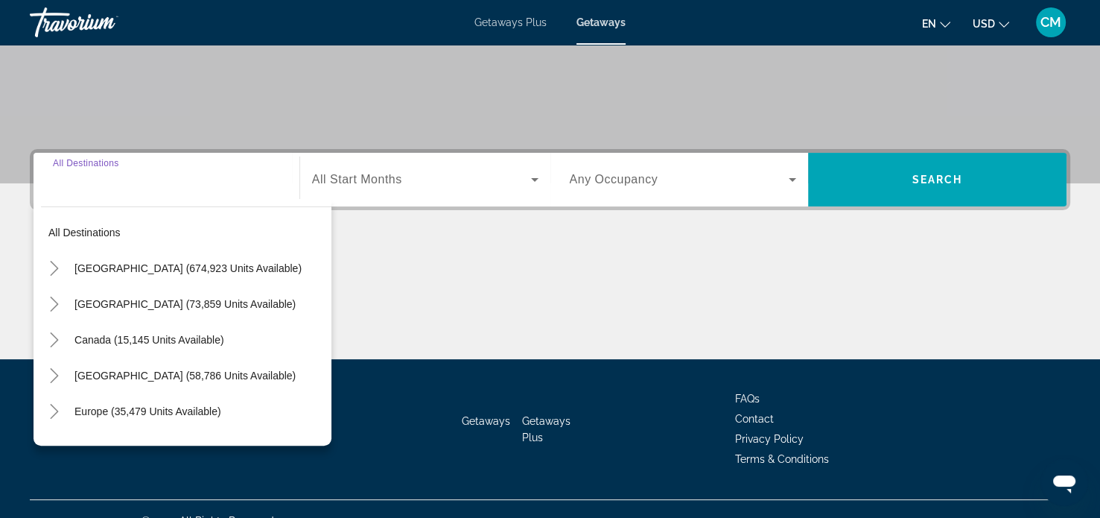
scroll to position [287, 0]
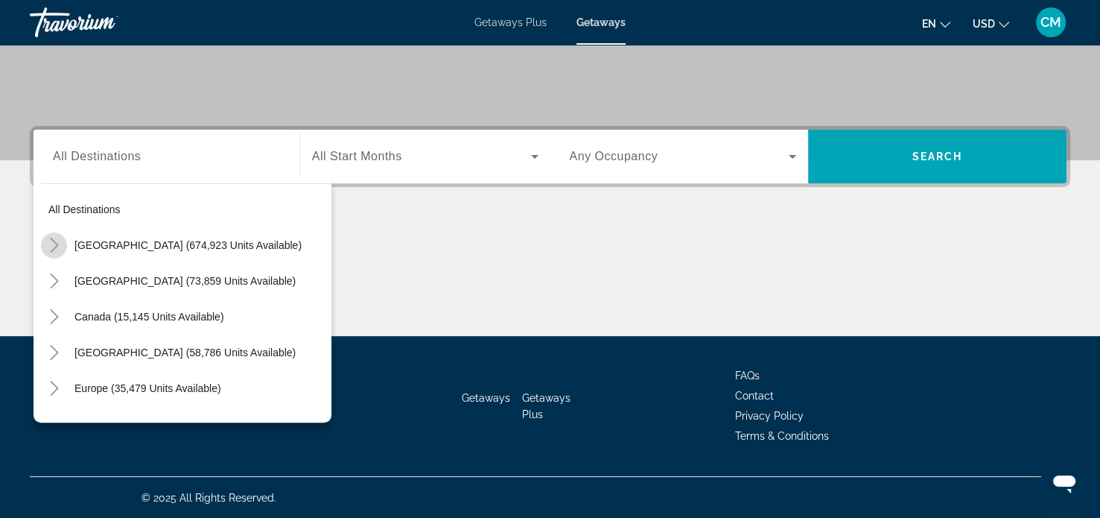
click at [51, 240] on icon "Toggle United States (674,923 units available)" at bounding box center [54, 245] width 15 height 15
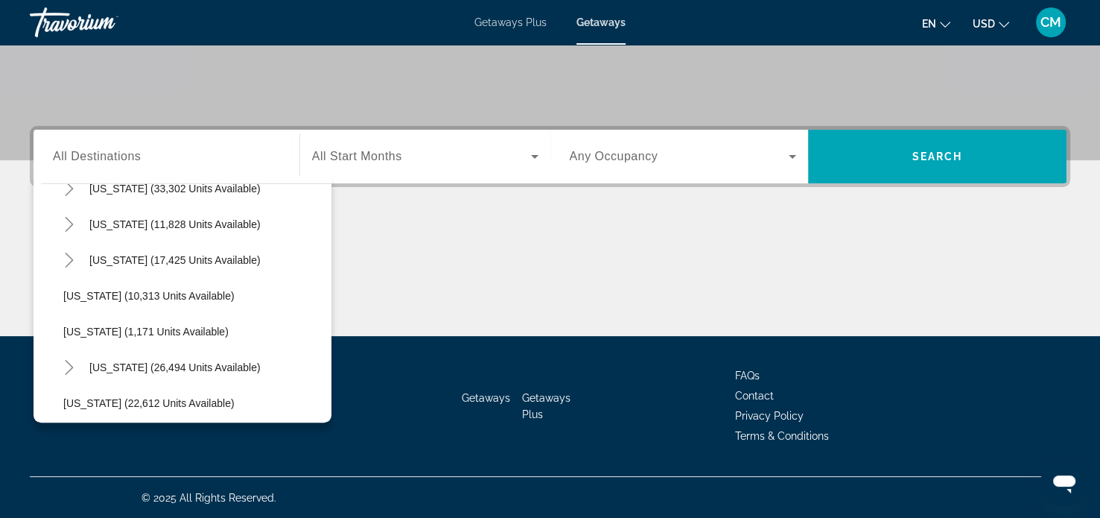
scroll to position [1310, 0]
click at [166, 288] on span "[US_STATE] (10,313 units available)" at bounding box center [148, 294] width 171 height 12
type input "**********"
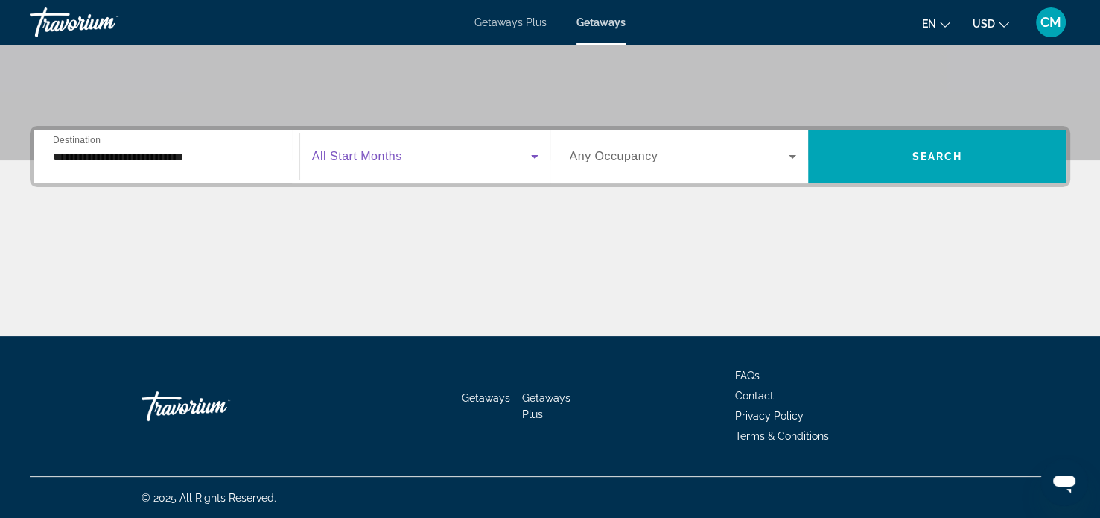
click at [461, 155] on span "Search widget" at bounding box center [421, 157] width 219 height 18
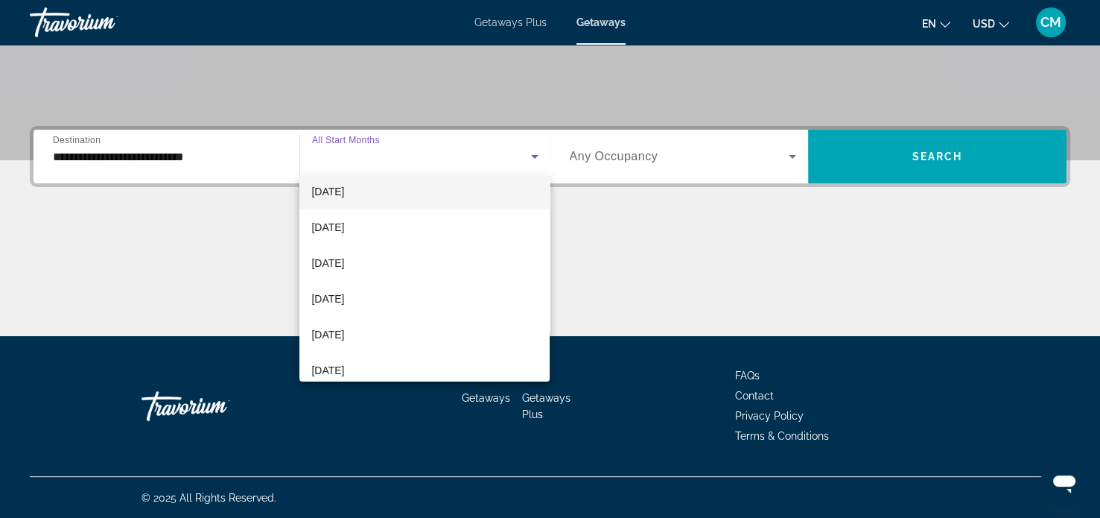
scroll to position [298, 0]
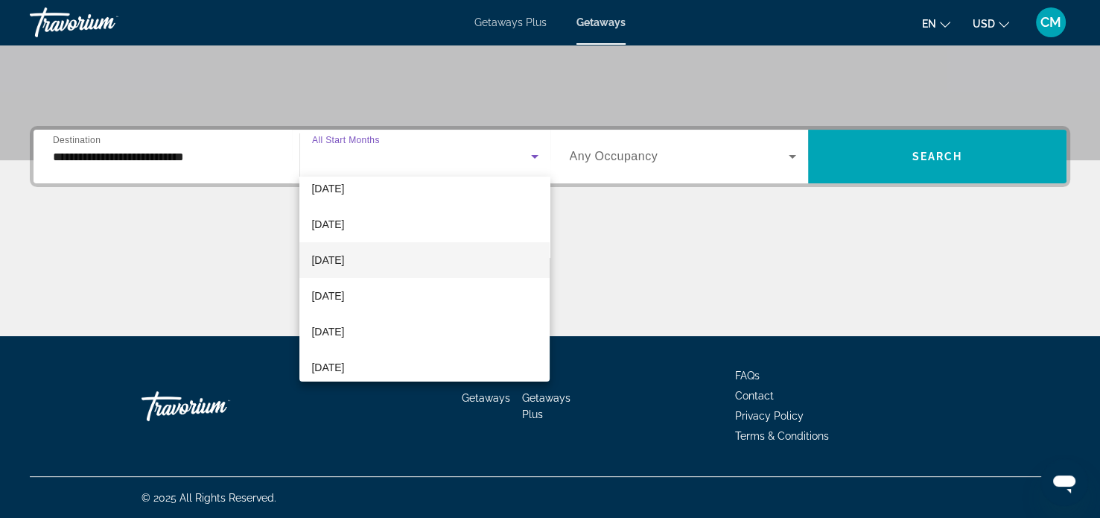
click at [391, 258] on mat-option "[DATE]" at bounding box center [425, 260] width 250 height 36
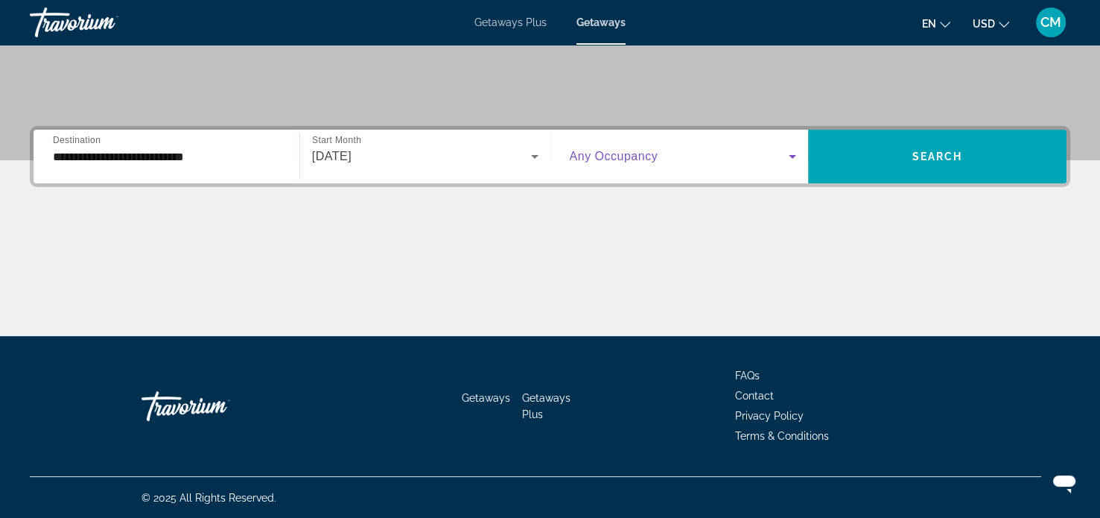
click at [654, 148] on span "Search widget" at bounding box center [680, 157] width 220 height 18
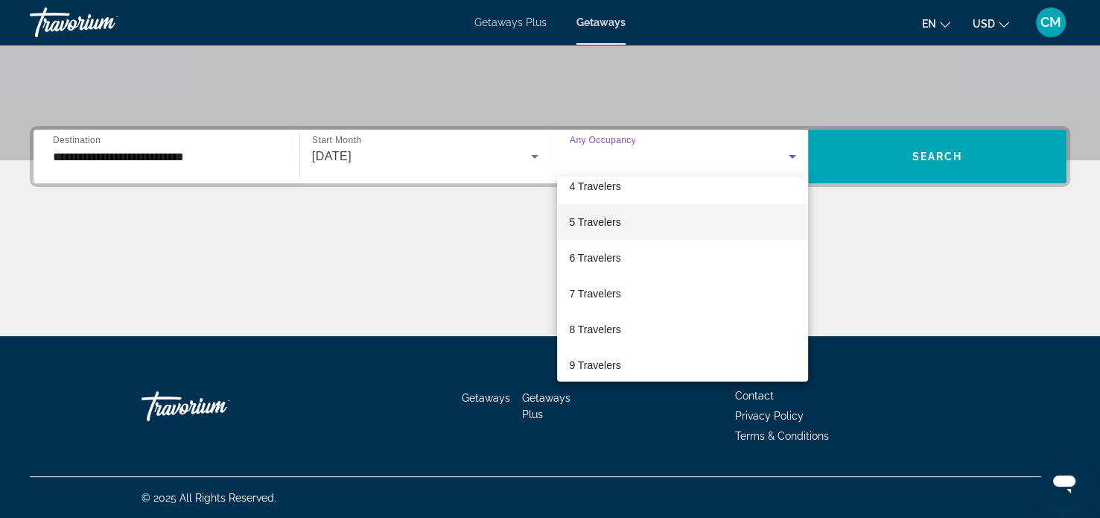
scroll to position [149, 0]
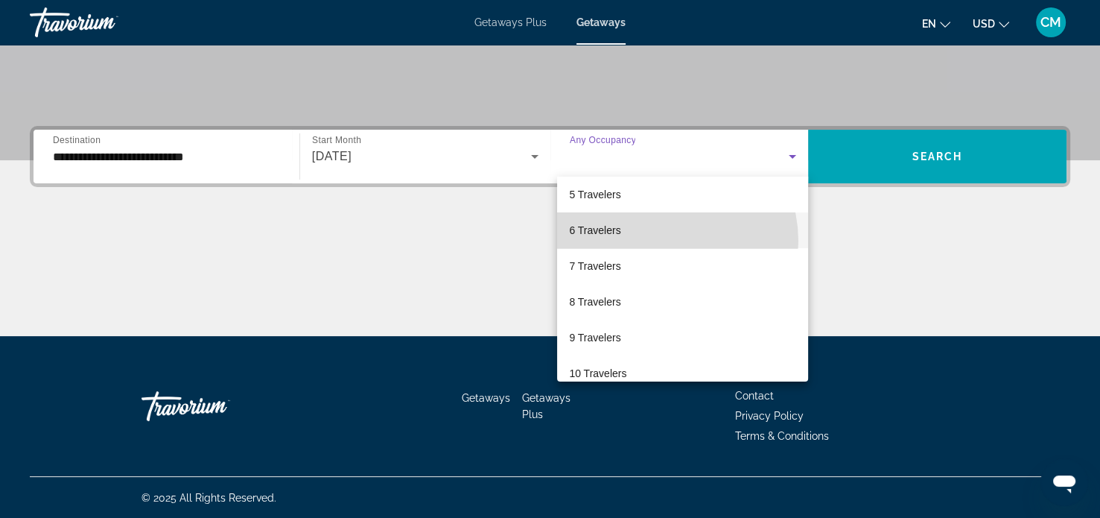
click at [663, 241] on mat-option "6 Travelers" at bounding box center [682, 230] width 251 height 36
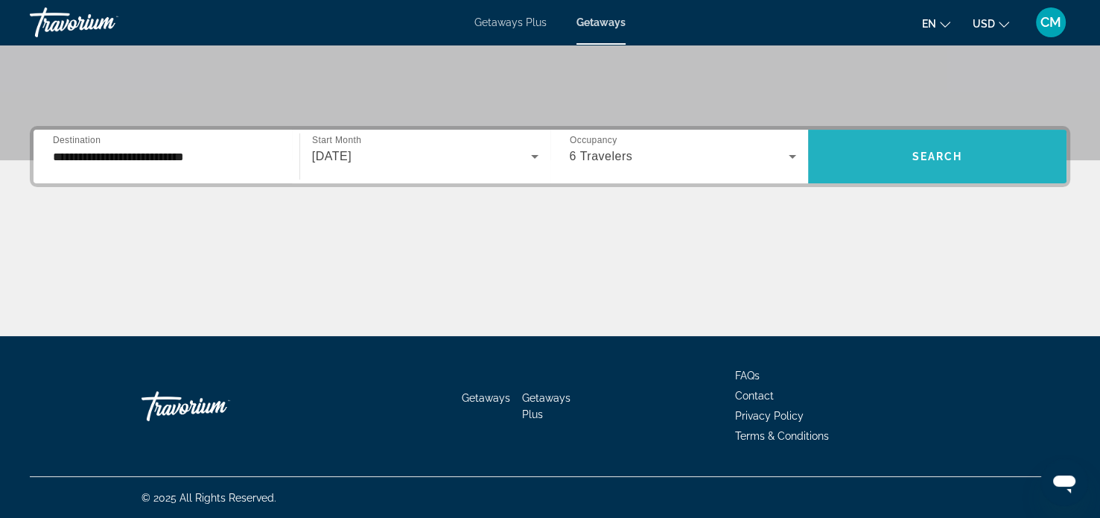
click at [942, 152] on span "Search" at bounding box center [938, 157] width 51 height 12
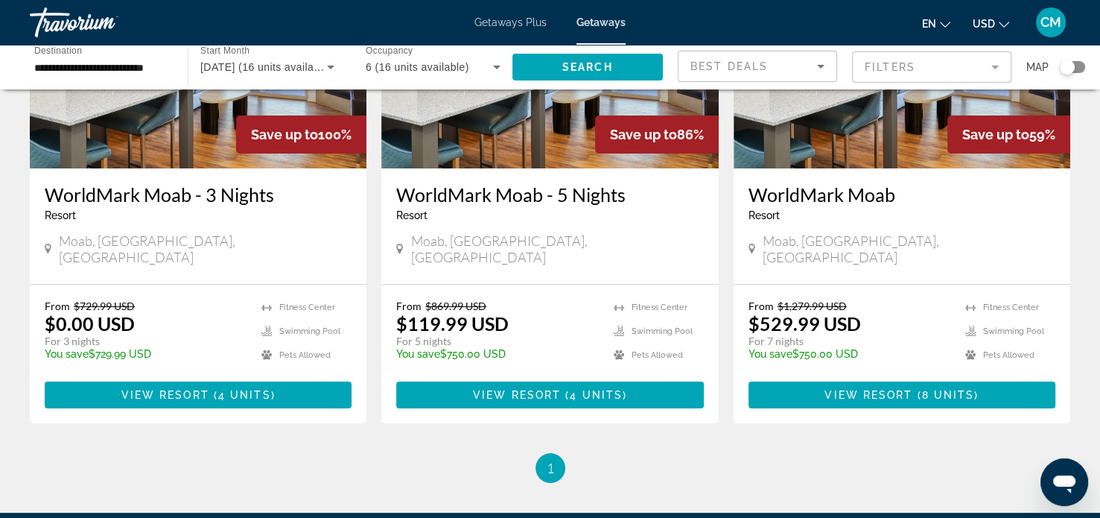
scroll to position [223, 0]
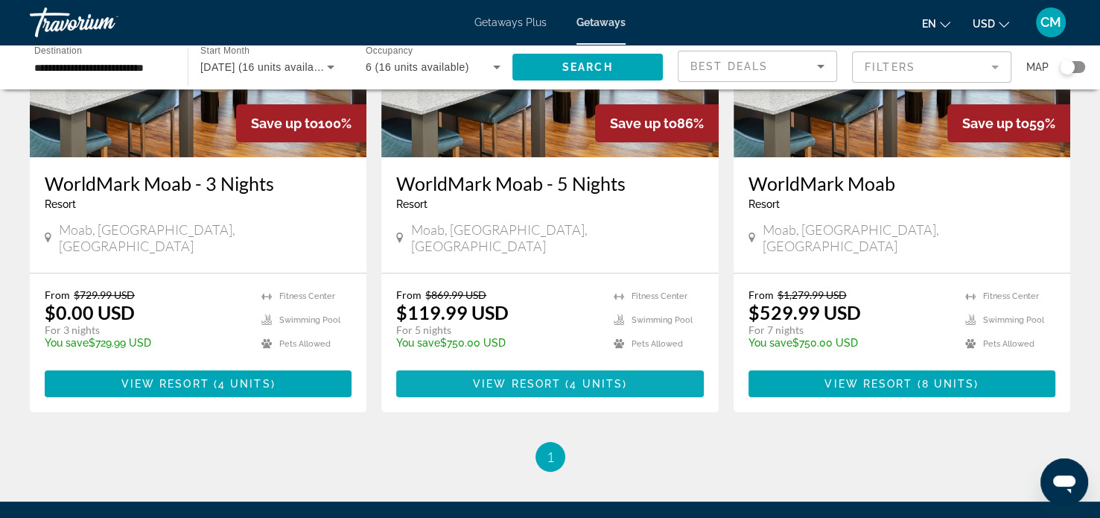
click at [536, 373] on span "Main content" at bounding box center [549, 384] width 307 height 36
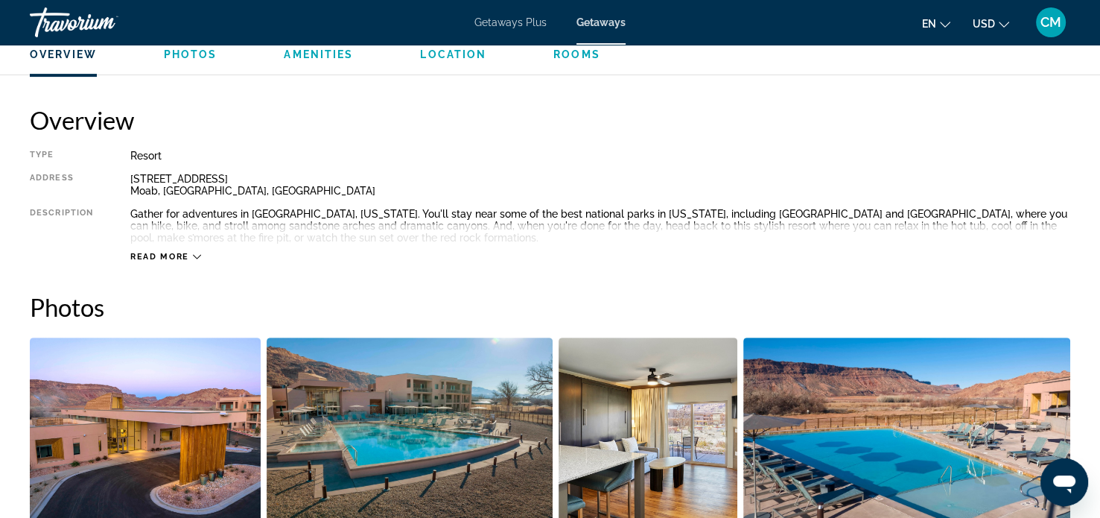
scroll to position [447, 0]
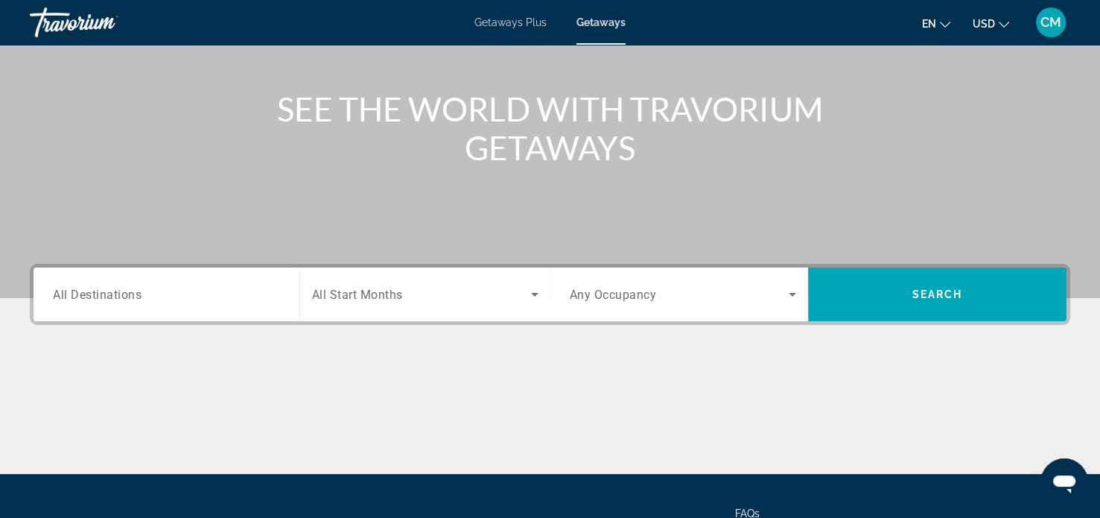
click at [186, 303] on div "Search widget" at bounding box center [166, 294] width 227 height 42
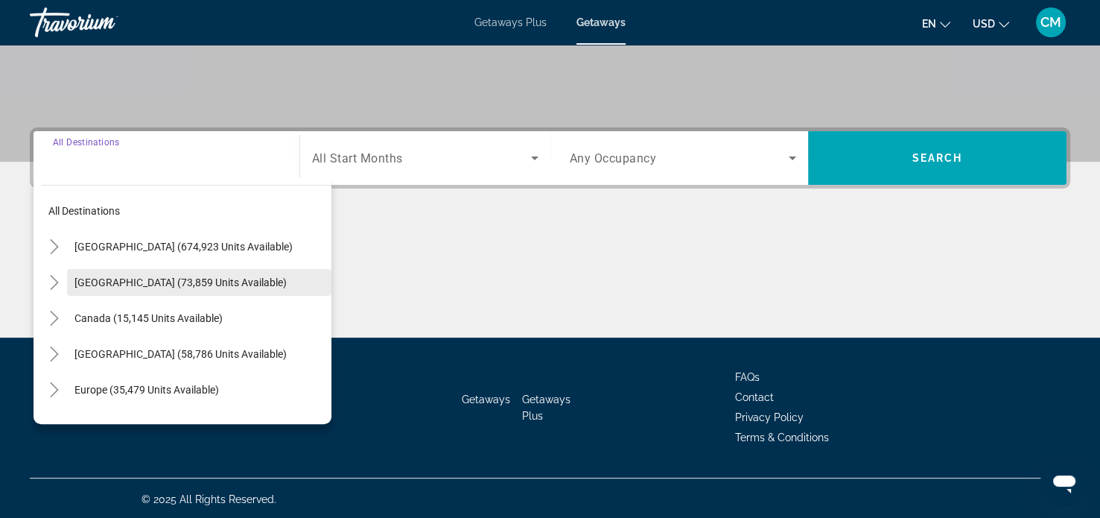
scroll to position [287, 0]
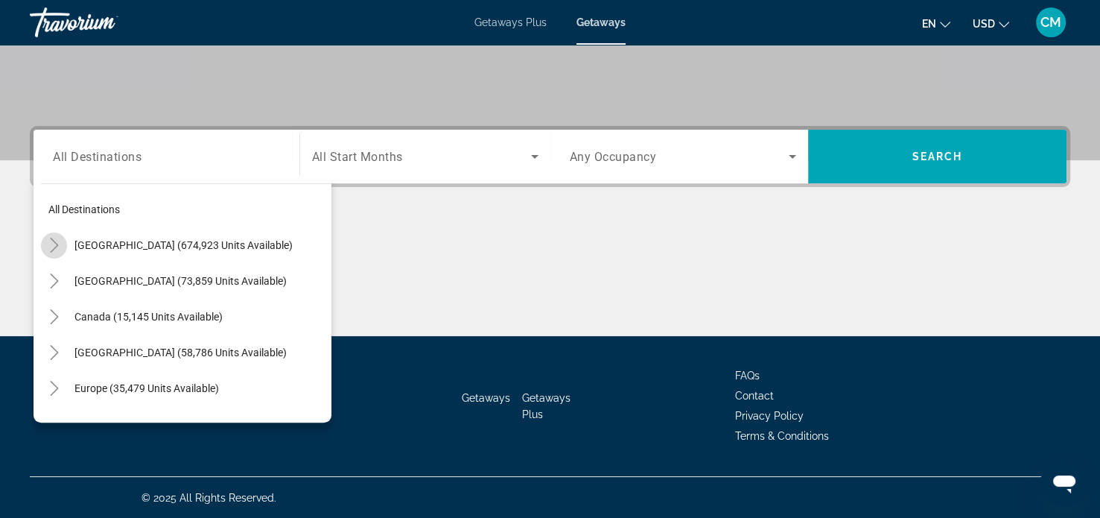
click at [60, 250] on mat-icon "Toggle United States (674,923 units available)" at bounding box center [54, 245] width 26 height 26
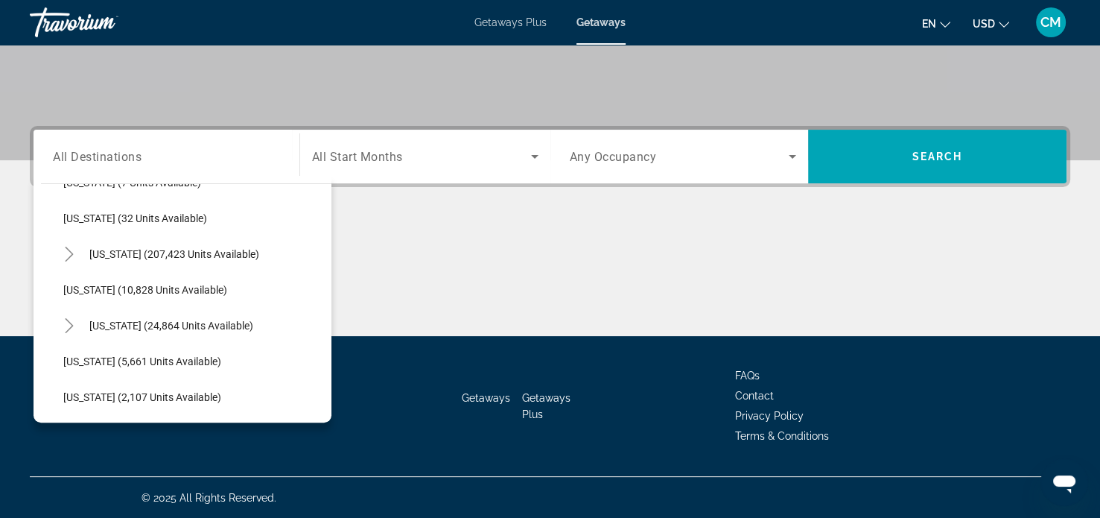
scroll to position [267, 0]
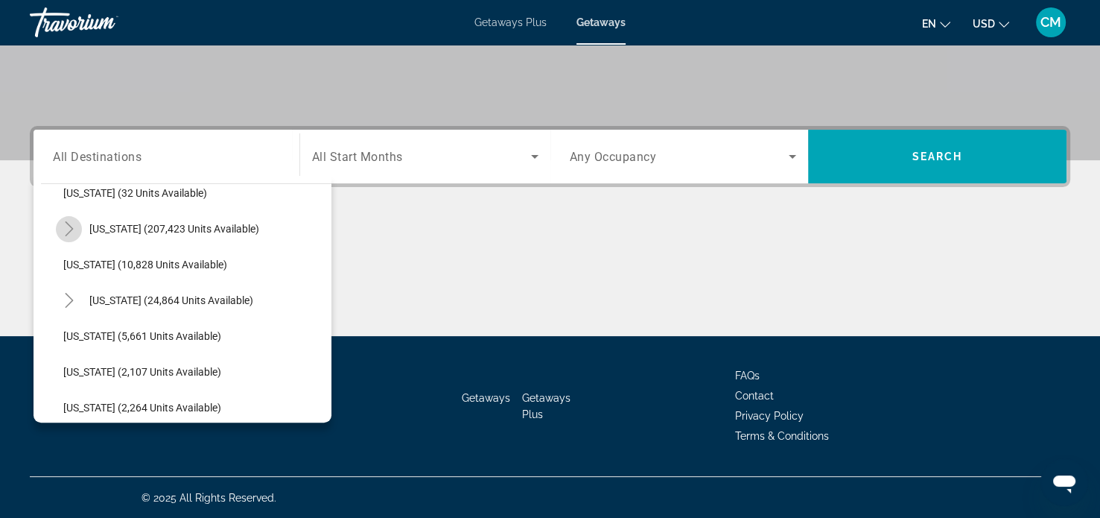
click at [66, 229] on icon "Toggle Florida (207,423 units available)" at bounding box center [69, 228] width 15 height 15
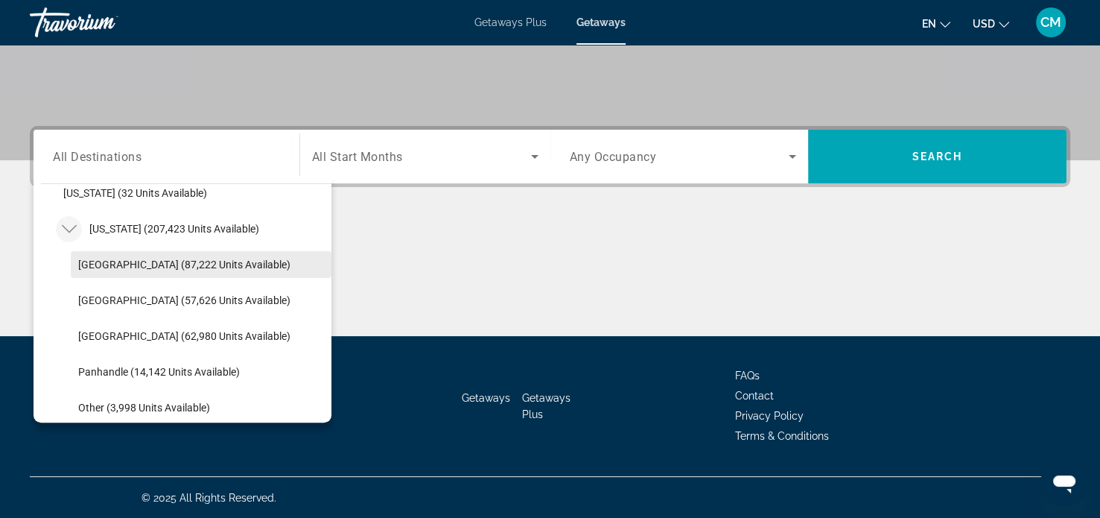
click at [153, 259] on span "[GEOGRAPHIC_DATA] (87,222 units available)" at bounding box center [184, 265] width 212 height 12
type input "**********"
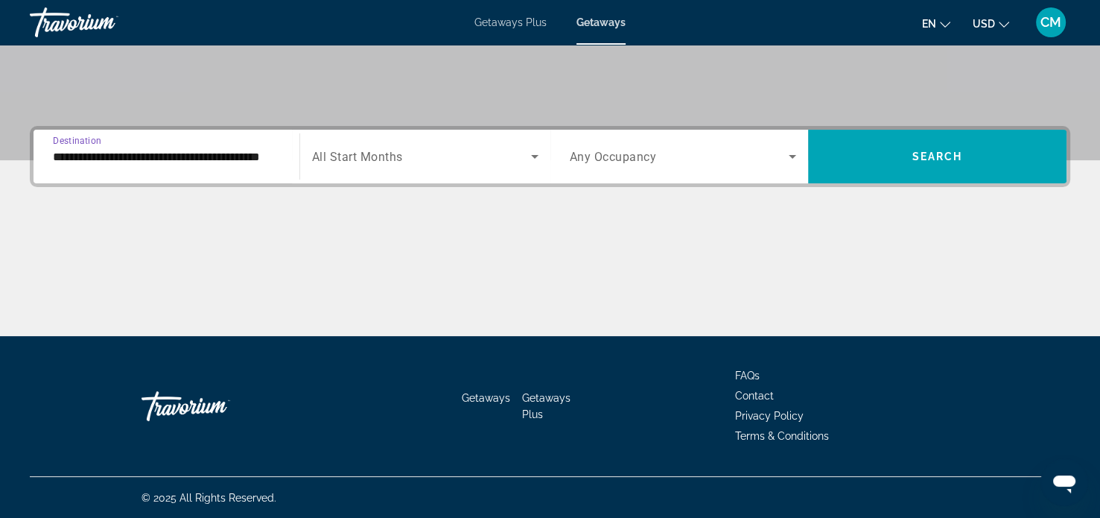
click at [408, 167] on div "Search widget" at bounding box center [425, 157] width 227 height 42
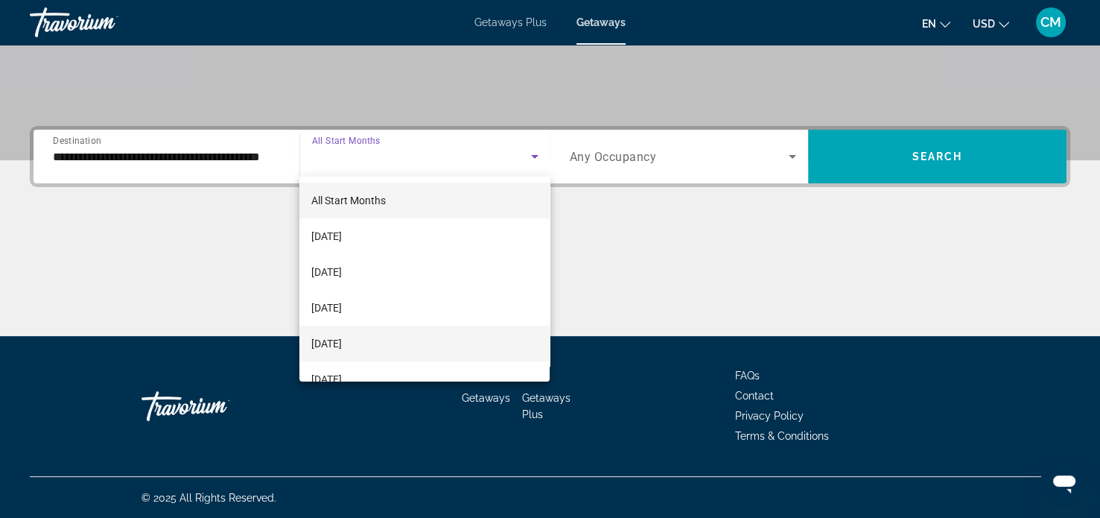
click at [342, 346] on span "[DATE]" at bounding box center [326, 344] width 31 height 18
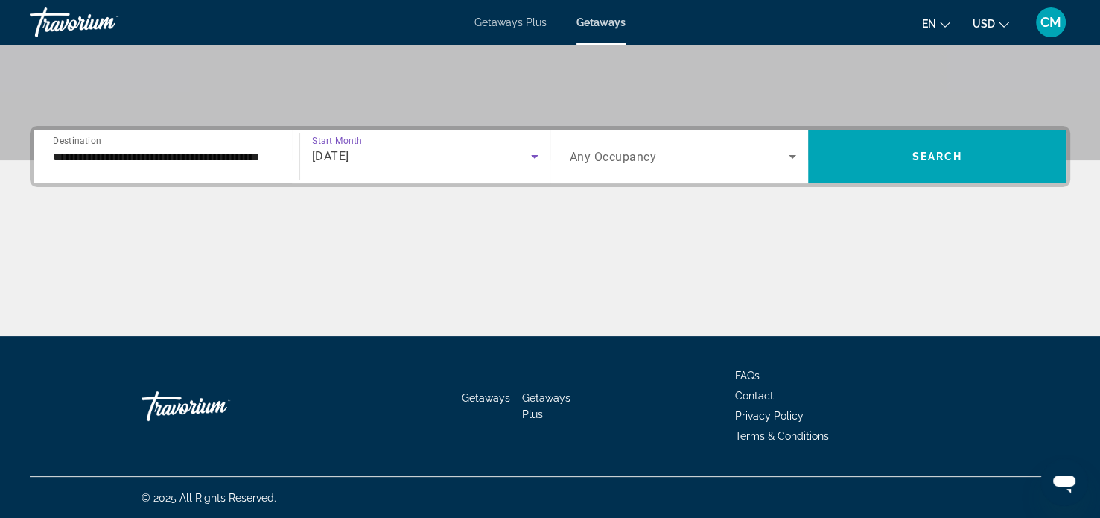
click at [650, 154] on span "Any Occupancy" at bounding box center [613, 157] width 87 height 14
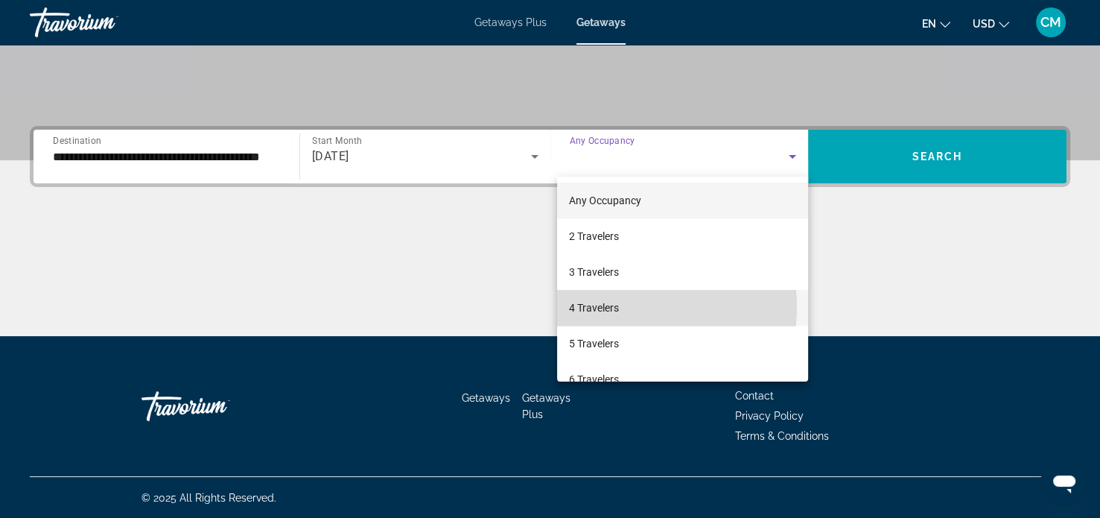
click at [629, 308] on mat-option "4 Travelers" at bounding box center [682, 308] width 251 height 36
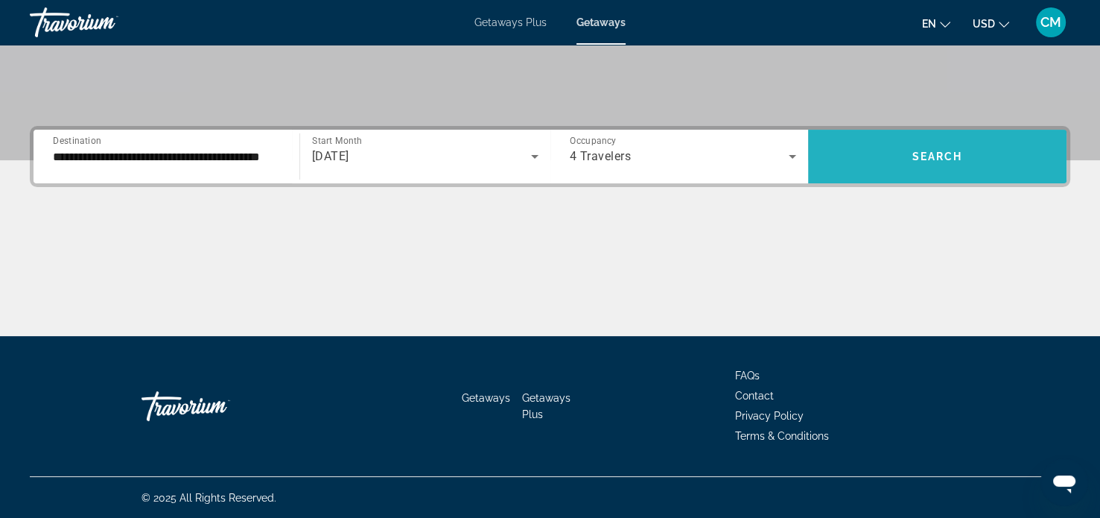
click at [906, 156] on span "Search widget" at bounding box center [937, 157] width 259 height 36
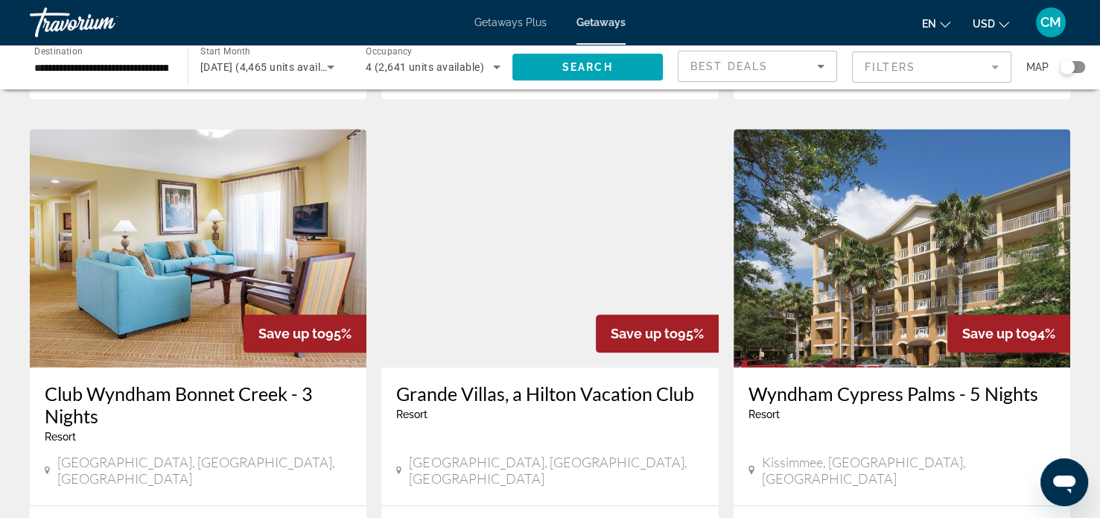
scroll to position [1714, 0]
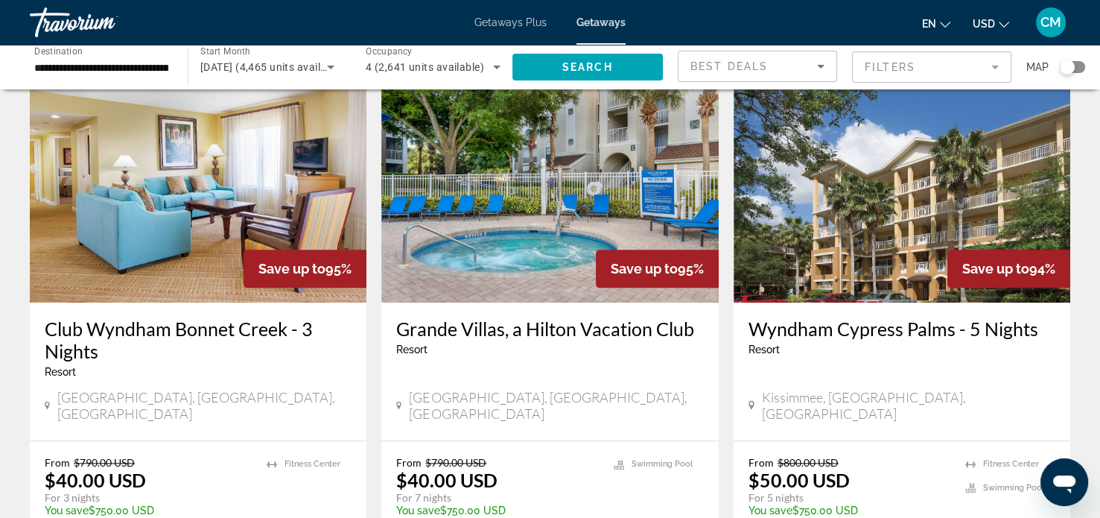
click at [516, 226] on img "Main content" at bounding box center [549, 183] width 337 height 238
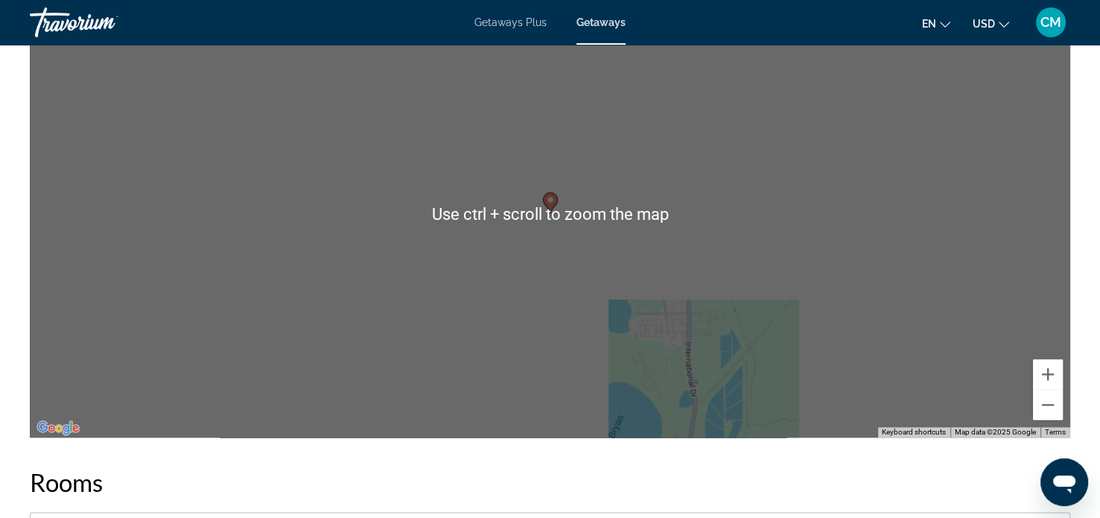
scroll to position [1863, 0]
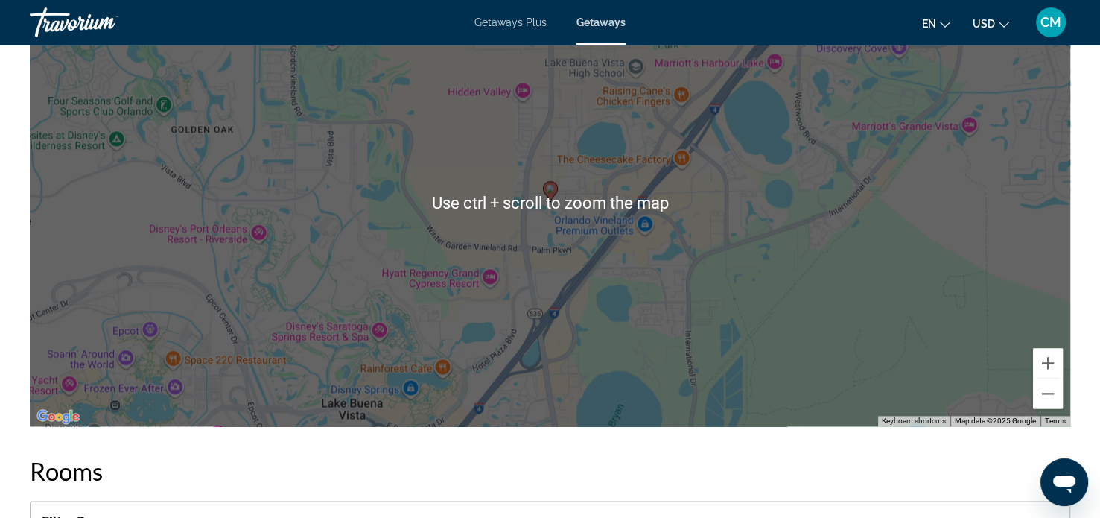
click at [589, 460] on h2 "Rooms" at bounding box center [550, 471] width 1041 height 30
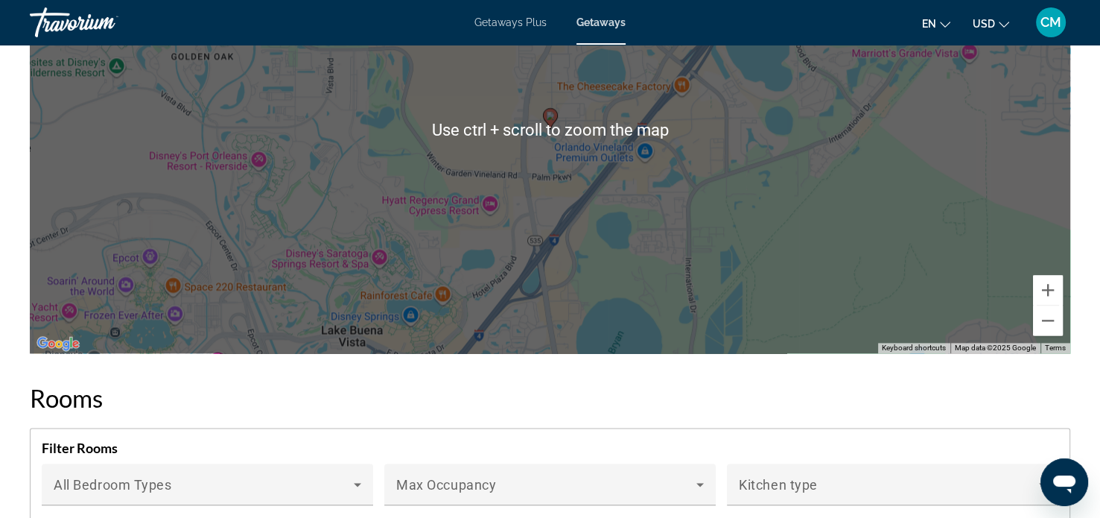
scroll to position [1937, 0]
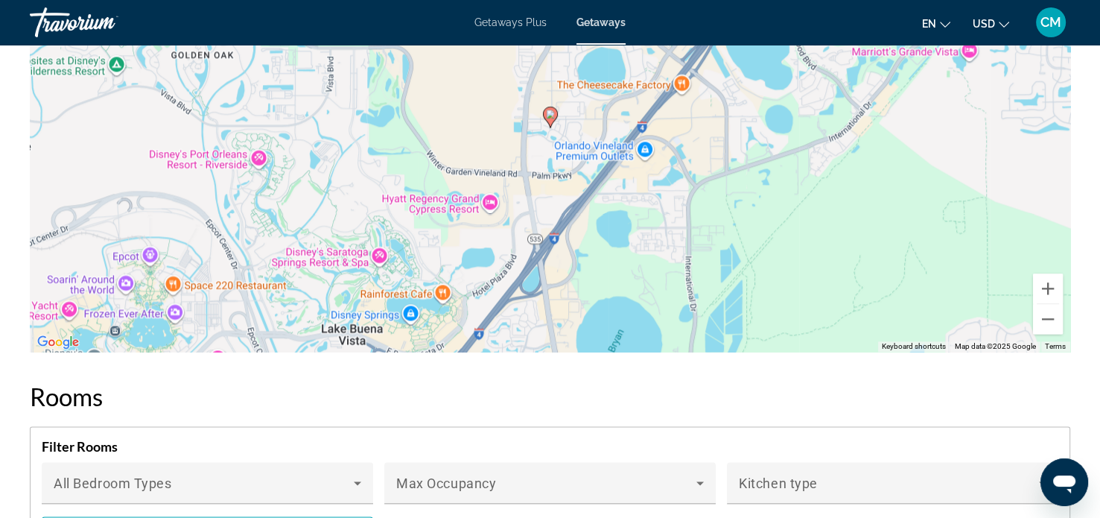
click at [458, 388] on h2 "Rooms" at bounding box center [550, 396] width 1041 height 30
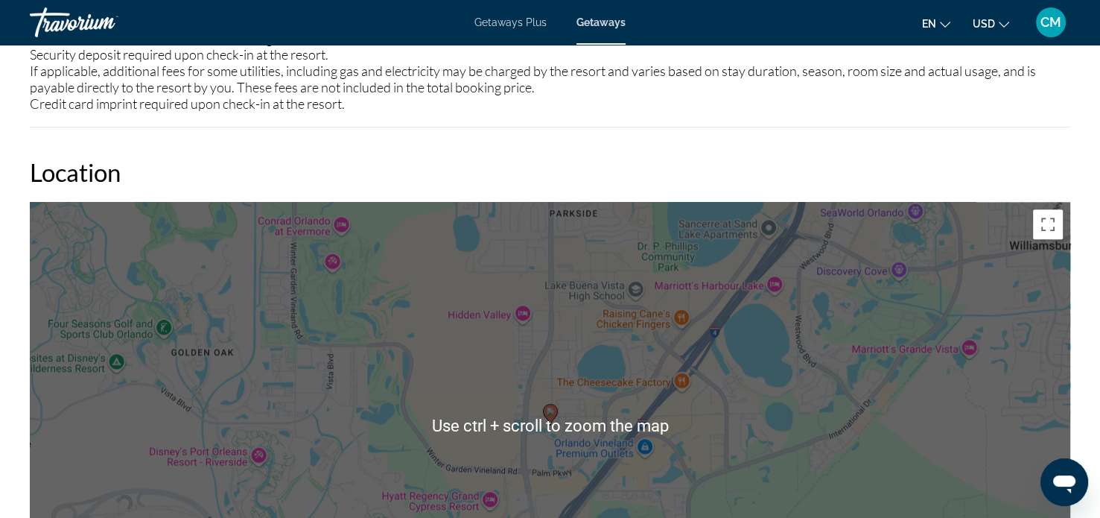
scroll to position [1639, 0]
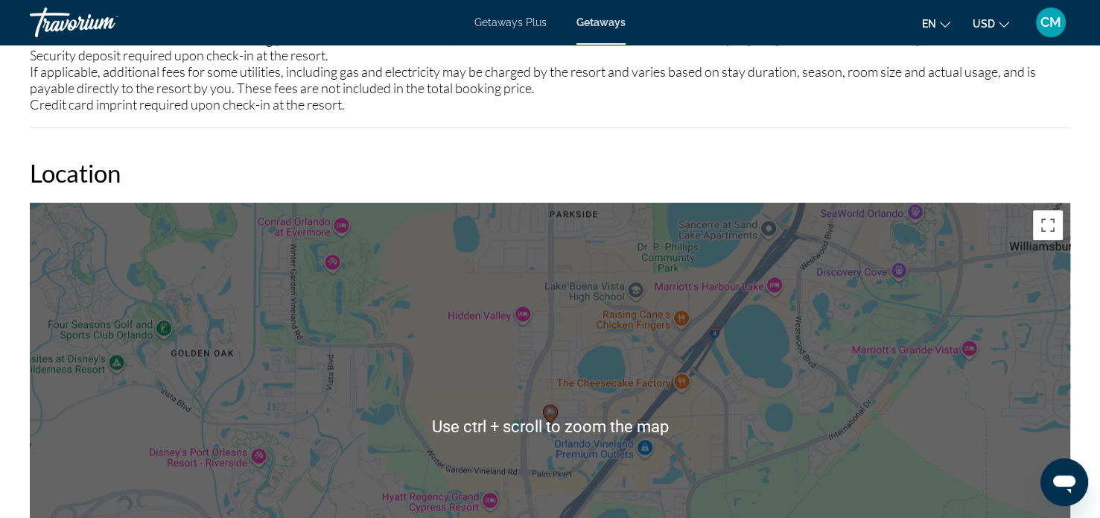
click at [692, 181] on h2 "Location" at bounding box center [550, 173] width 1041 height 30
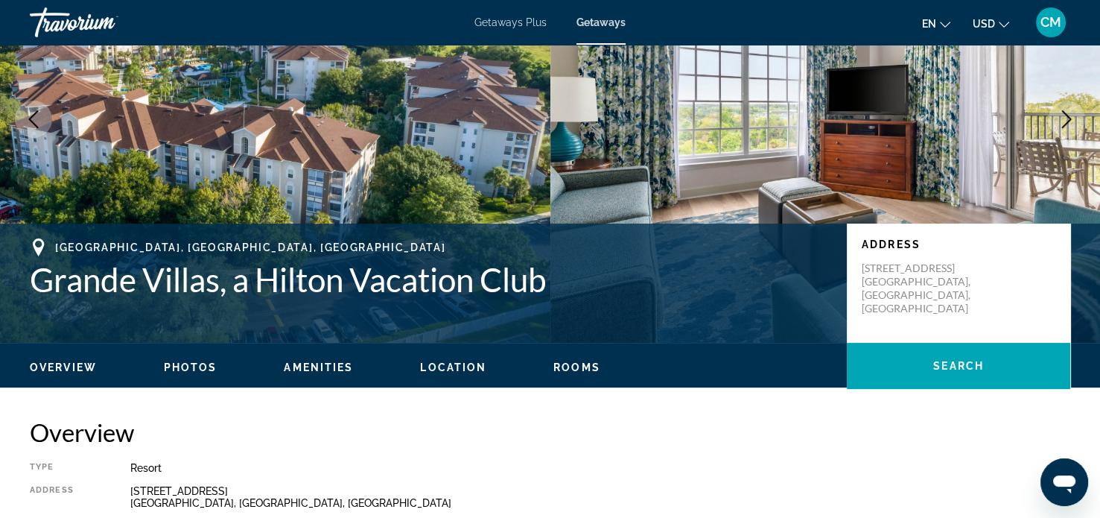
scroll to position [0, 0]
